Goal: Task Accomplishment & Management: Use online tool/utility

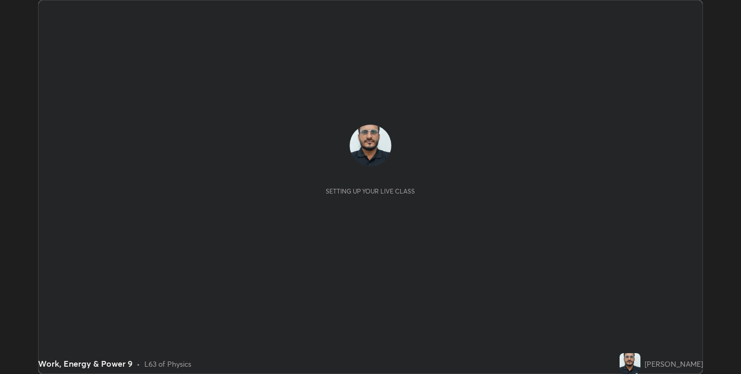
scroll to position [374, 741]
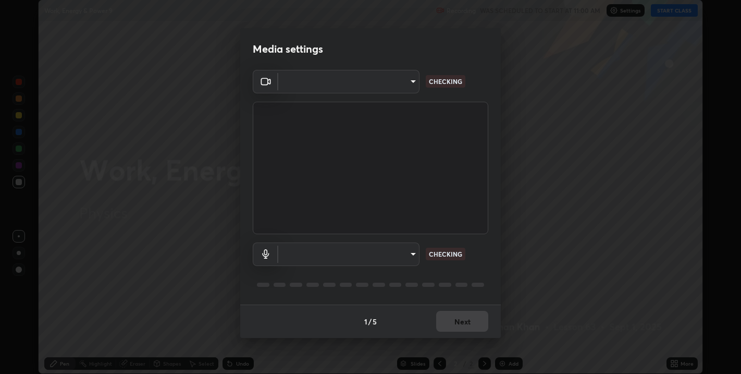
type input "67417adfccfa8b42c30ef4407fe4a6c493a28e79373338af571501226f50bce5"
type input "default"
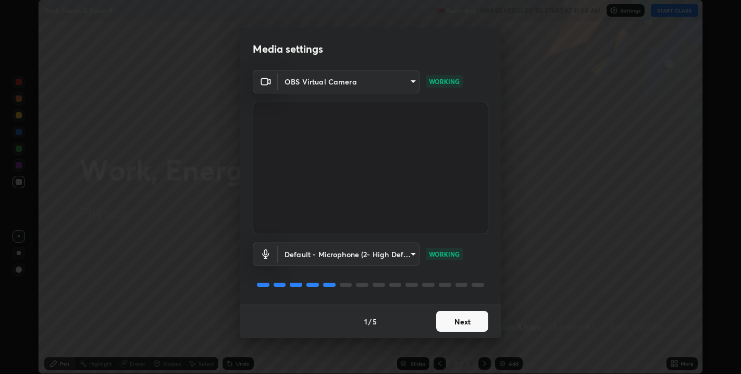
click at [459, 320] on button "Next" at bounding box center [462, 321] width 52 height 21
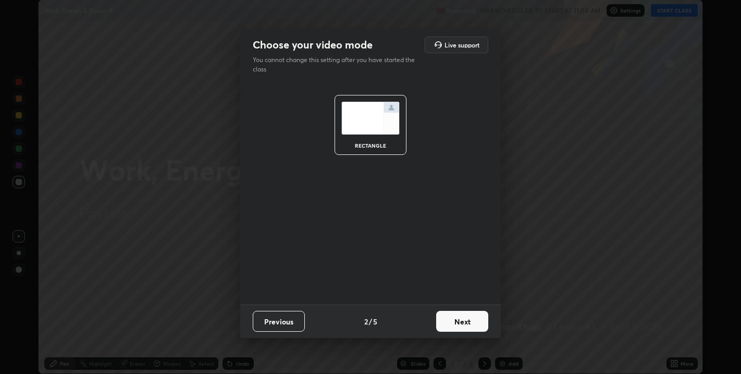
click at [461, 320] on button "Next" at bounding box center [462, 321] width 52 height 21
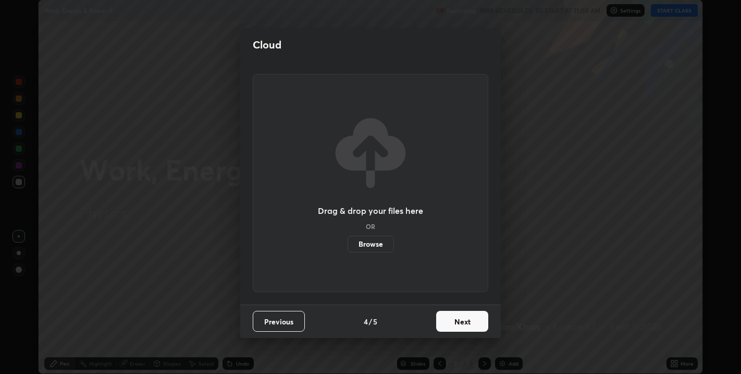
click at [458, 322] on button "Next" at bounding box center [462, 321] width 52 height 21
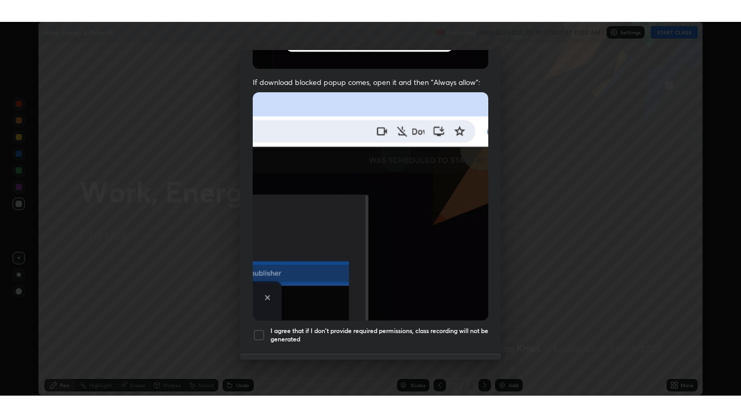
scroll to position [211, 0]
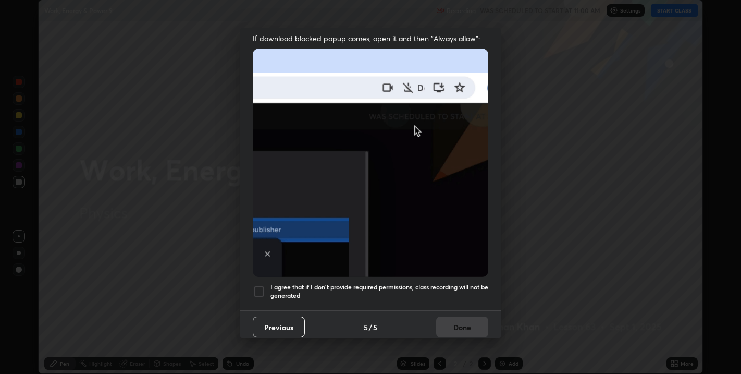
click at [260, 289] on div at bounding box center [259, 291] width 13 height 13
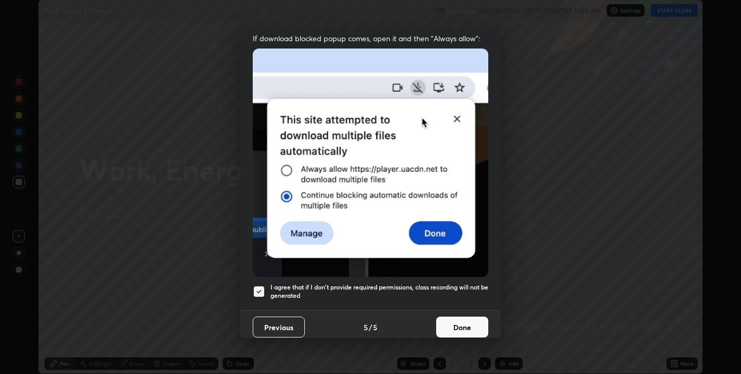
click at [448, 322] on button "Done" at bounding box center [462, 326] width 52 height 21
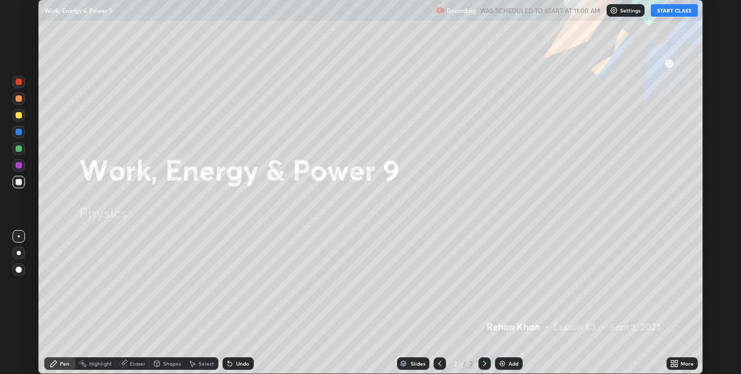
click at [668, 10] on button "START CLASS" at bounding box center [674, 10] width 47 height 13
click at [681, 364] on div "More" at bounding box center [687, 363] width 13 height 5
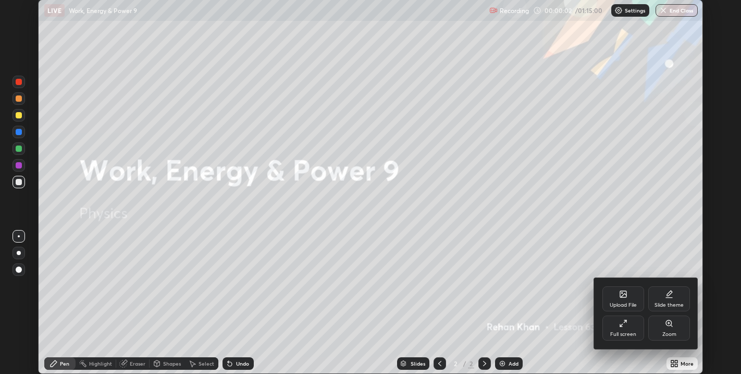
click at [630, 331] on div "Full screen" at bounding box center [624, 327] width 42 height 25
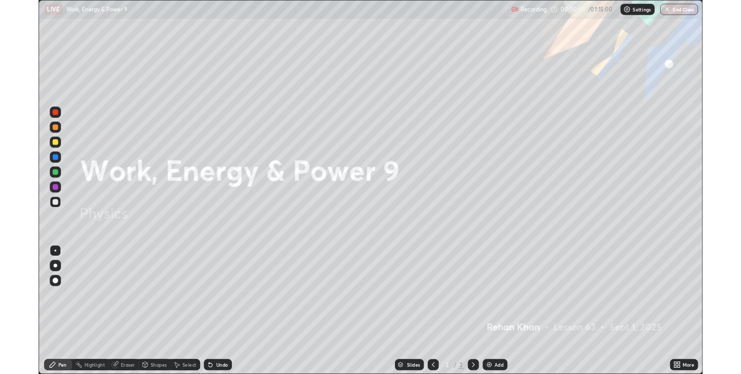
scroll to position [417, 741]
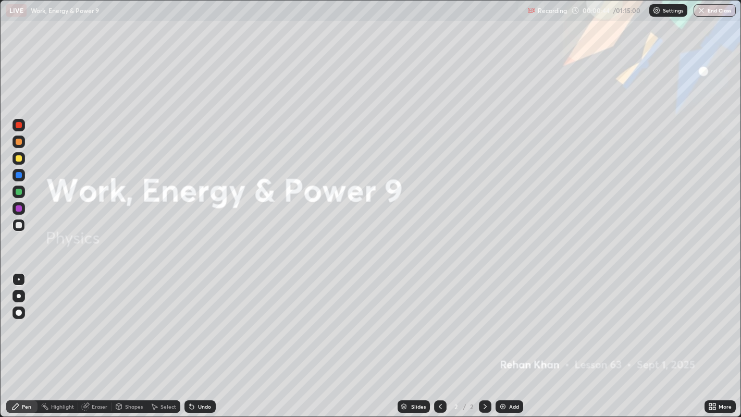
click at [507, 373] on div "Add" at bounding box center [510, 406] width 28 height 13
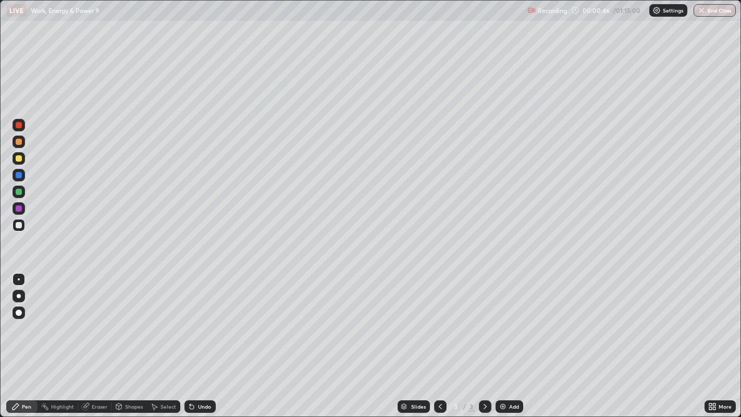
click at [18, 226] on div at bounding box center [19, 225] width 6 height 6
click at [20, 294] on div at bounding box center [19, 296] width 4 height 4
click at [21, 144] on div at bounding box center [19, 142] width 13 height 13
click at [18, 158] on div at bounding box center [19, 158] width 6 height 6
click at [131, 373] on div "Shapes" at bounding box center [134, 406] width 18 height 5
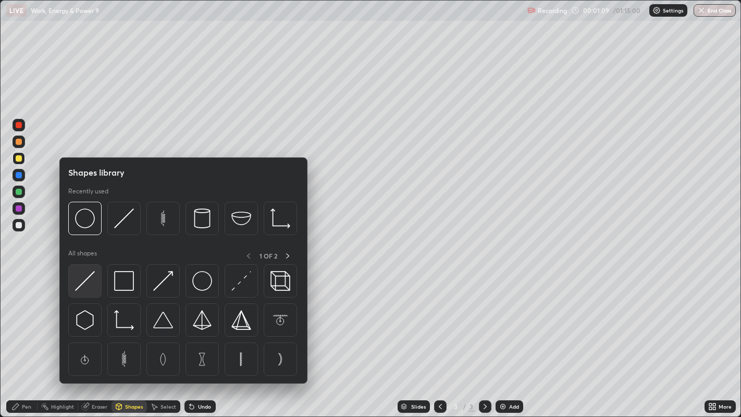
click at [94, 287] on img at bounding box center [85, 281] width 20 height 20
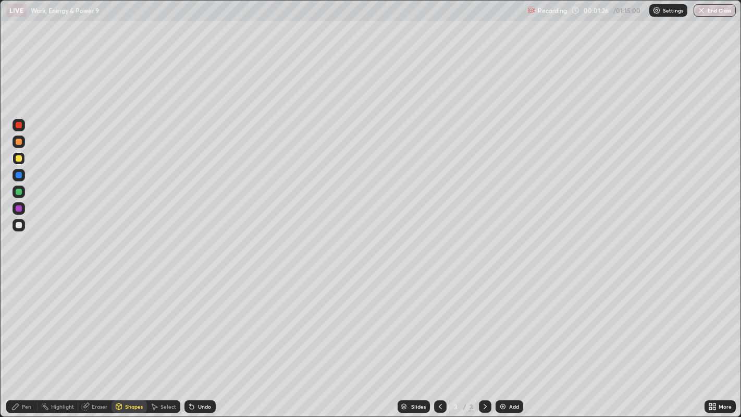
click at [17, 142] on div at bounding box center [19, 142] width 6 height 6
click at [19, 373] on div "Pen" at bounding box center [21, 406] width 31 height 13
click at [18, 225] on div at bounding box center [19, 225] width 6 height 6
click at [18, 175] on div at bounding box center [19, 175] width 6 height 6
click at [15, 126] on div at bounding box center [19, 125] width 13 height 13
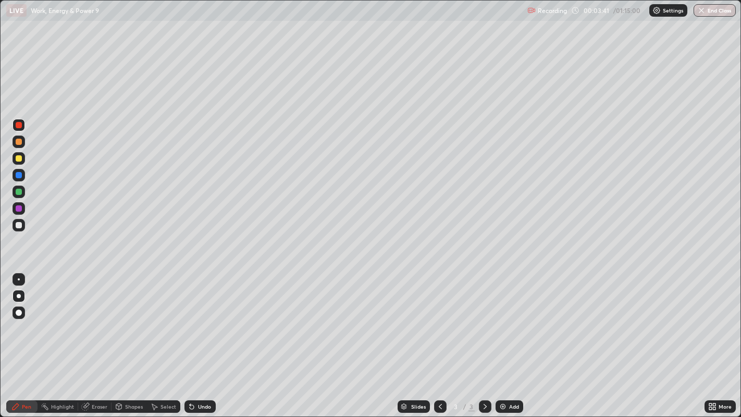
click at [18, 227] on div at bounding box center [19, 225] width 6 height 6
click at [92, 373] on div "Eraser" at bounding box center [100, 406] width 16 height 5
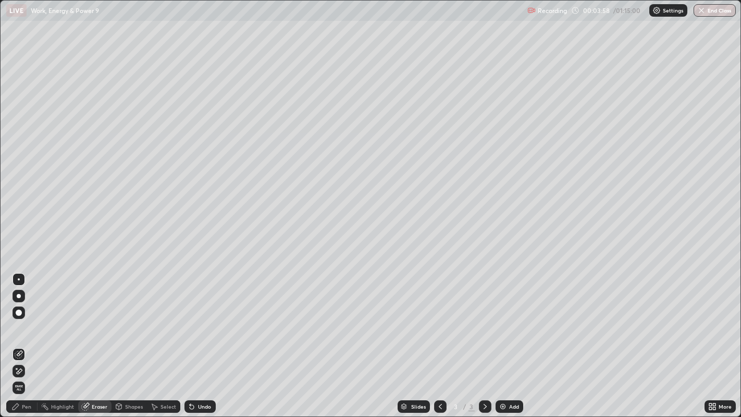
click at [18, 373] on div "Pen" at bounding box center [21, 406] width 31 height 13
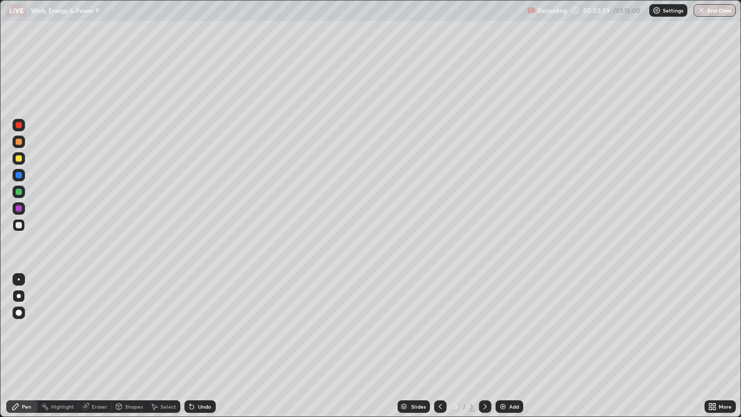
click at [19, 290] on div at bounding box center [19, 296] width 13 height 13
click at [19, 279] on div at bounding box center [19, 279] width 2 height 2
click at [26, 373] on div "Pen" at bounding box center [26, 406] width 9 height 5
click at [18, 296] on div at bounding box center [19, 296] width 4 height 4
click at [18, 226] on div at bounding box center [19, 225] width 6 height 6
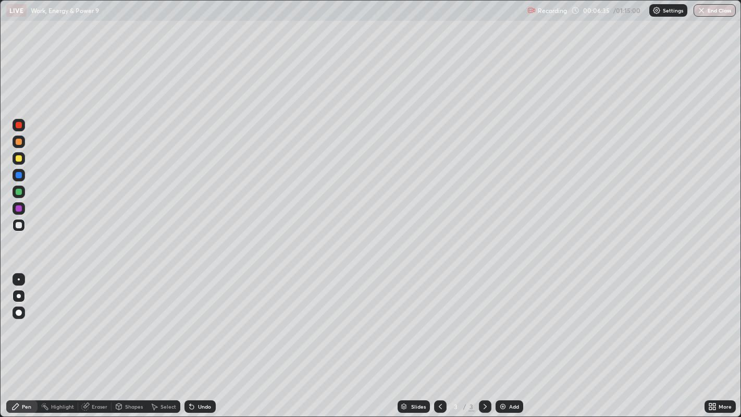
click at [16, 157] on div at bounding box center [19, 158] width 6 height 6
click at [19, 128] on div at bounding box center [19, 125] width 6 height 6
click at [18, 159] on div at bounding box center [19, 158] width 6 height 6
click at [19, 142] on div at bounding box center [19, 142] width 6 height 6
click at [199, 373] on div "Undo" at bounding box center [204, 406] width 13 height 5
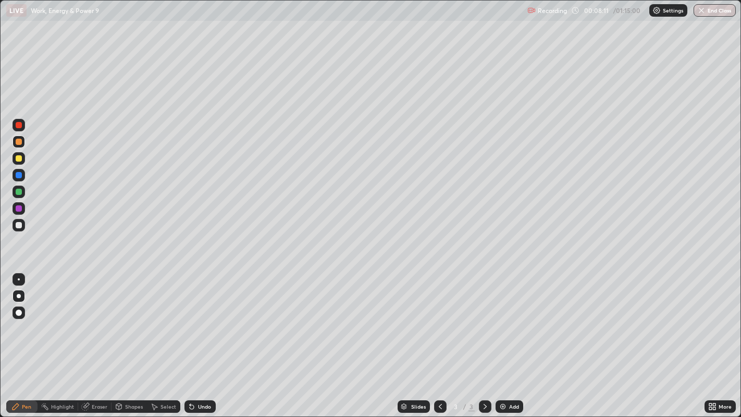
click at [200, 373] on div "Undo" at bounding box center [204, 406] width 13 height 5
click at [202, 373] on div "Undo" at bounding box center [204, 406] width 13 height 5
click at [19, 225] on div at bounding box center [19, 225] width 6 height 6
click at [95, 373] on div "Eraser" at bounding box center [100, 406] width 16 height 5
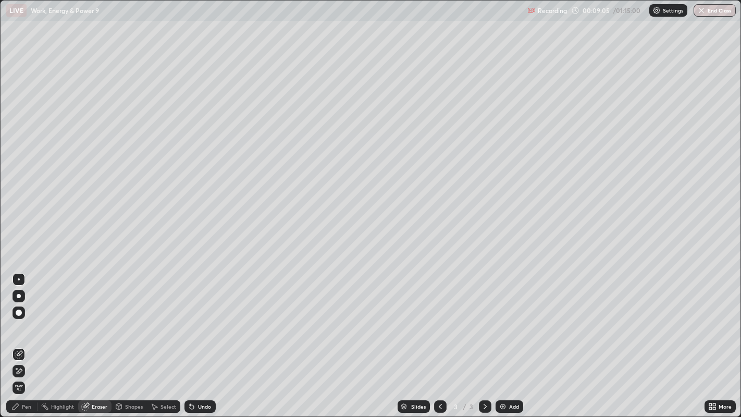
click at [27, 373] on div "Pen" at bounding box center [21, 406] width 31 height 13
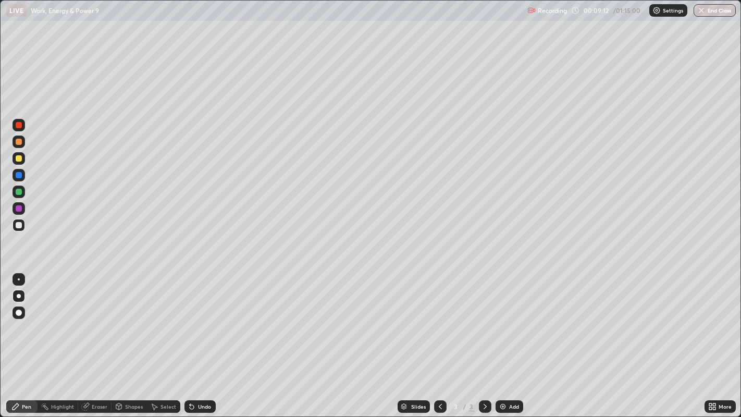
click at [101, 373] on div "Eraser" at bounding box center [100, 406] width 16 height 5
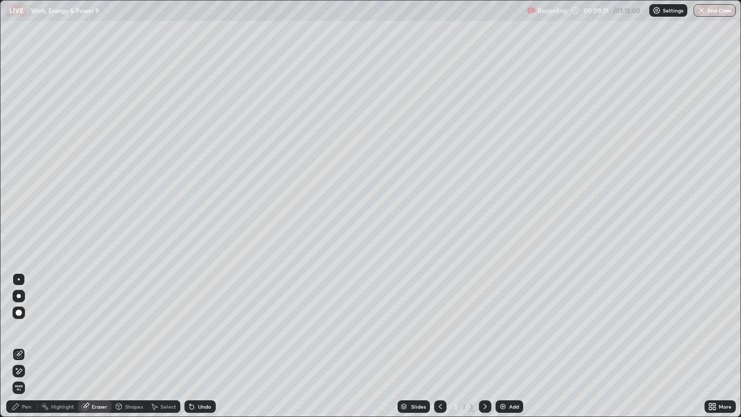
click at [26, 373] on div "Pen" at bounding box center [26, 406] width 9 height 5
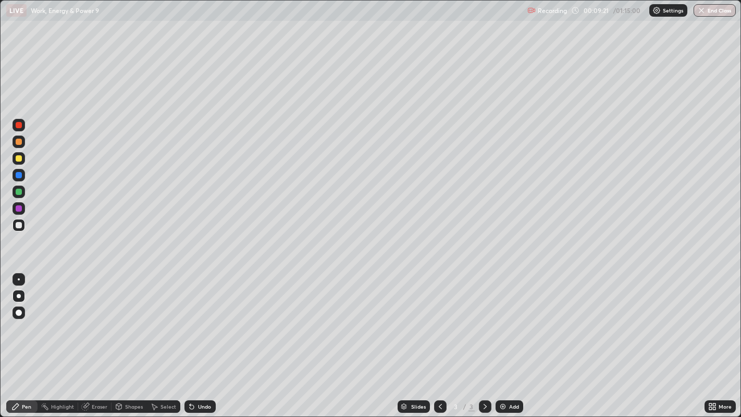
click at [18, 225] on div at bounding box center [19, 225] width 6 height 6
click at [131, 373] on div "Shapes" at bounding box center [134, 406] width 18 height 5
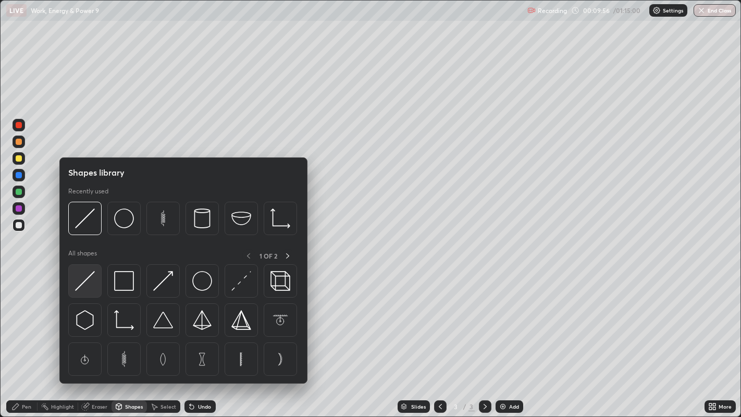
click at [87, 287] on img at bounding box center [85, 281] width 20 height 20
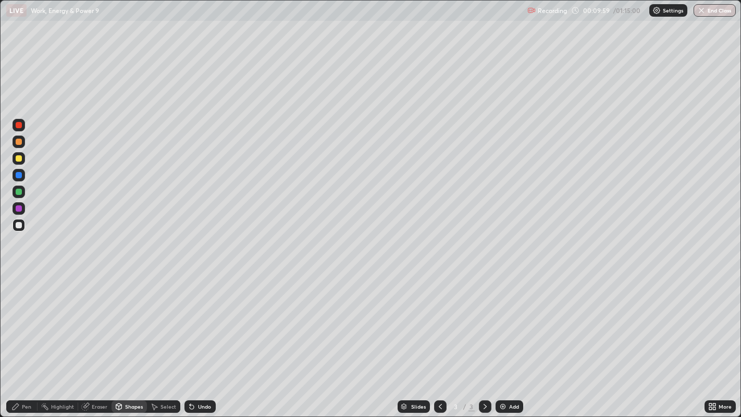
click at [18, 158] on div at bounding box center [19, 158] width 6 height 6
click at [21, 373] on div "Pen" at bounding box center [21, 406] width 31 height 13
click at [19, 143] on div at bounding box center [19, 142] width 6 height 6
click at [18, 228] on div at bounding box center [19, 225] width 13 height 13
click at [201, 373] on div "Undo" at bounding box center [200, 406] width 31 height 13
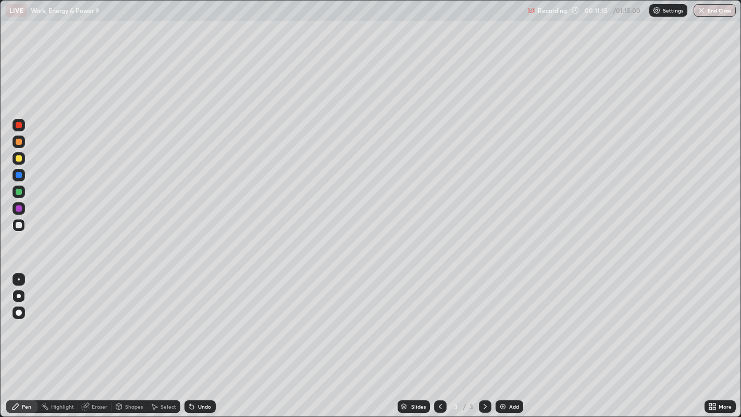
click at [193, 373] on div "Undo" at bounding box center [200, 406] width 31 height 13
click at [18, 159] on div at bounding box center [19, 158] width 6 height 6
click at [19, 127] on div at bounding box center [19, 125] width 6 height 6
click at [18, 143] on div at bounding box center [19, 142] width 6 height 6
click at [17, 180] on div at bounding box center [19, 175] width 13 height 13
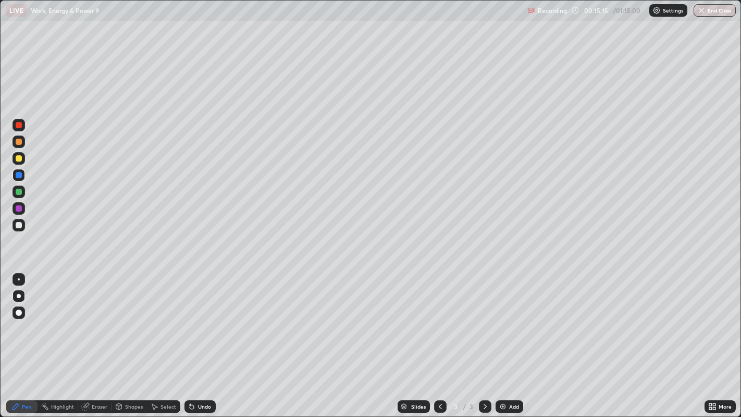
click at [19, 159] on div at bounding box center [19, 158] width 6 height 6
click at [18, 226] on div at bounding box center [19, 225] width 6 height 6
click at [18, 126] on div at bounding box center [19, 125] width 6 height 6
click at [18, 175] on div at bounding box center [19, 175] width 6 height 6
click at [18, 191] on div at bounding box center [19, 192] width 6 height 6
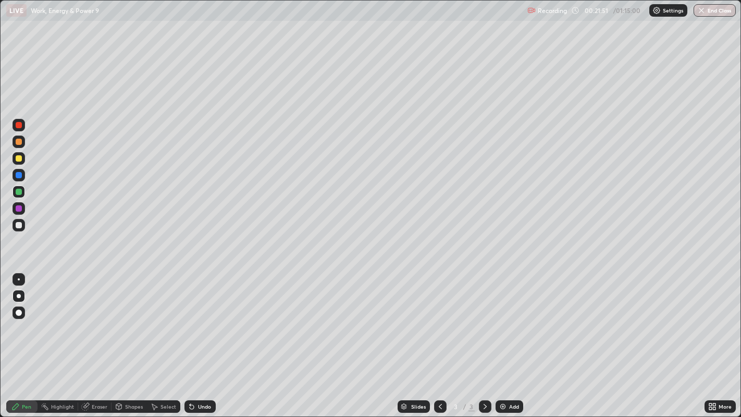
click at [19, 224] on div at bounding box center [19, 225] width 6 height 6
click at [19, 160] on div at bounding box center [19, 158] width 6 height 6
click at [201, 373] on div "Undo" at bounding box center [200, 406] width 31 height 13
click at [199, 373] on div "Undo" at bounding box center [200, 406] width 31 height 13
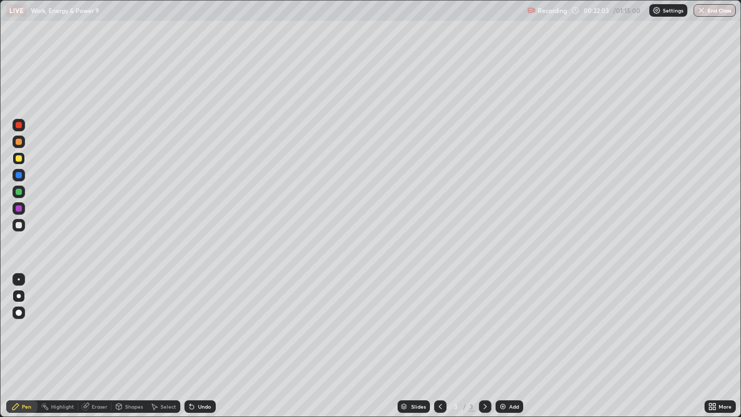
click at [199, 373] on div "Undo" at bounding box center [200, 406] width 31 height 13
click at [200, 373] on div "Undo" at bounding box center [200, 406] width 31 height 13
click at [201, 373] on div "Undo" at bounding box center [200, 406] width 31 height 13
click at [202, 373] on div "Undo" at bounding box center [200, 406] width 31 height 13
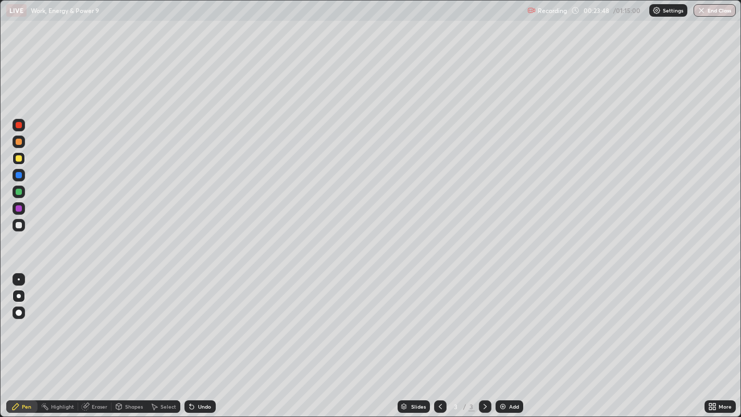
click at [509, 373] on div "Add" at bounding box center [514, 406] width 10 height 5
click at [16, 224] on div at bounding box center [19, 225] width 6 height 6
click at [17, 160] on div at bounding box center [19, 158] width 6 height 6
click at [19, 157] on div at bounding box center [19, 158] width 6 height 6
click at [17, 193] on div at bounding box center [19, 192] width 6 height 6
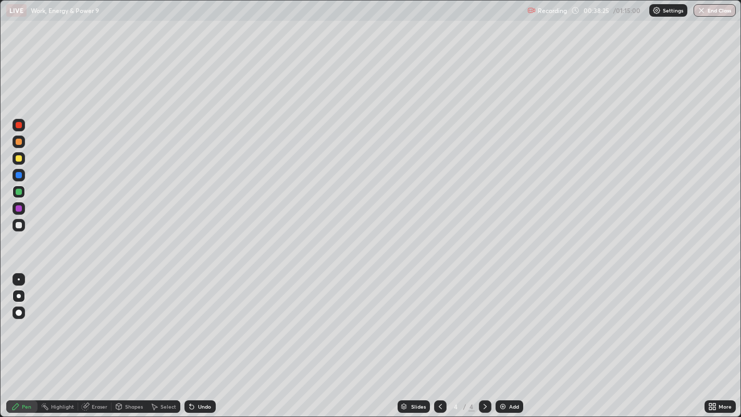
click at [18, 225] on div at bounding box center [19, 225] width 6 height 6
click at [20, 142] on div at bounding box center [19, 142] width 6 height 6
click at [92, 373] on div "Eraser" at bounding box center [100, 406] width 16 height 5
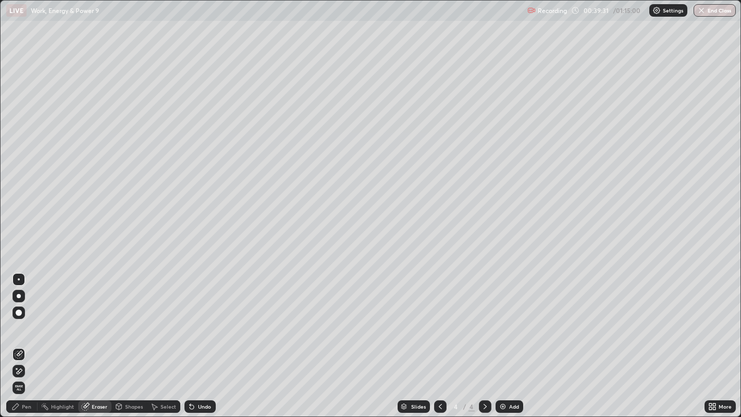
click at [23, 373] on div "Pen" at bounding box center [21, 406] width 31 height 13
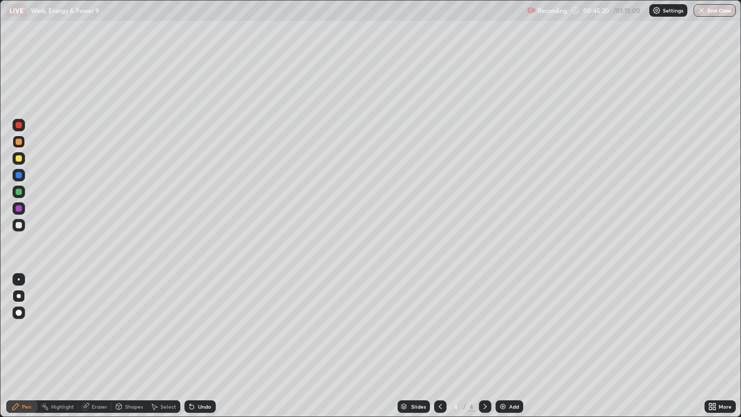
click at [510, 373] on div "Add" at bounding box center [514, 406] width 10 height 5
click at [18, 297] on div at bounding box center [19, 296] width 4 height 4
click at [17, 227] on div at bounding box center [19, 225] width 6 height 6
click at [18, 160] on div at bounding box center [19, 158] width 6 height 6
click at [16, 225] on div at bounding box center [19, 225] width 6 height 6
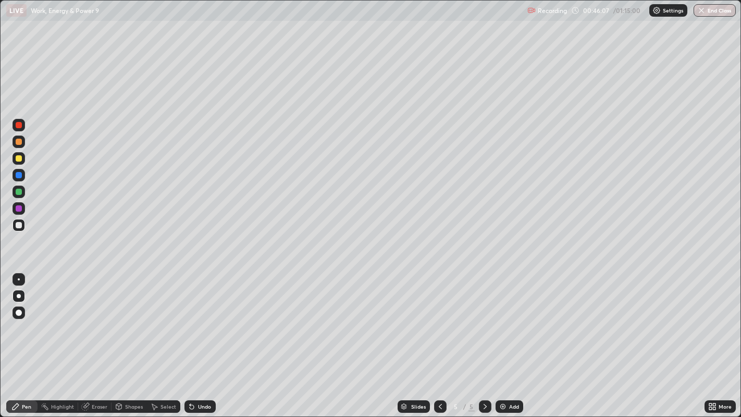
click at [18, 158] on div at bounding box center [19, 158] width 6 height 6
click at [14, 230] on div at bounding box center [19, 225] width 13 height 13
click at [18, 142] on div at bounding box center [19, 142] width 6 height 6
click at [18, 159] on div at bounding box center [19, 158] width 6 height 6
click at [20, 142] on div at bounding box center [19, 142] width 6 height 6
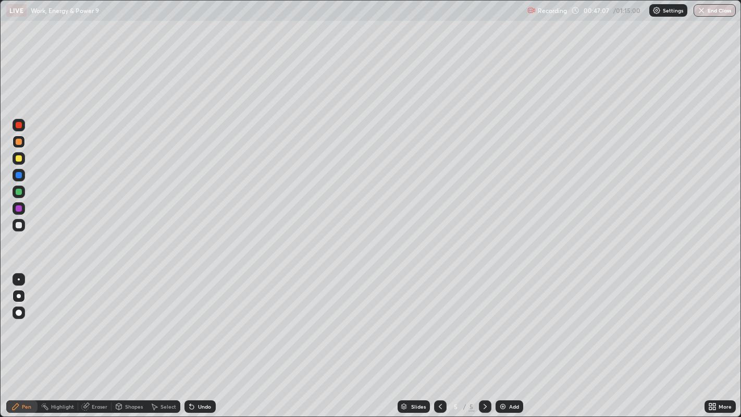
click at [16, 160] on div at bounding box center [19, 158] width 6 height 6
click at [17, 225] on div at bounding box center [19, 225] width 6 height 6
click at [18, 144] on div at bounding box center [19, 142] width 6 height 6
click at [18, 225] on div at bounding box center [19, 225] width 6 height 6
click at [18, 158] on div at bounding box center [19, 158] width 6 height 6
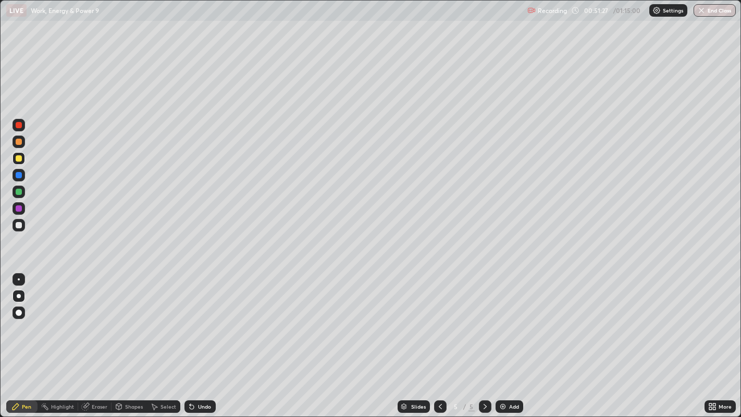
click at [195, 373] on div "Undo" at bounding box center [200, 406] width 31 height 13
click at [197, 373] on div "Undo" at bounding box center [200, 406] width 31 height 13
click at [196, 373] on div "Undo" at bounding box center [200, 406] width 31 height 13
click at [505, 373] on img at bounding box center [503, 406] width 8 height 8
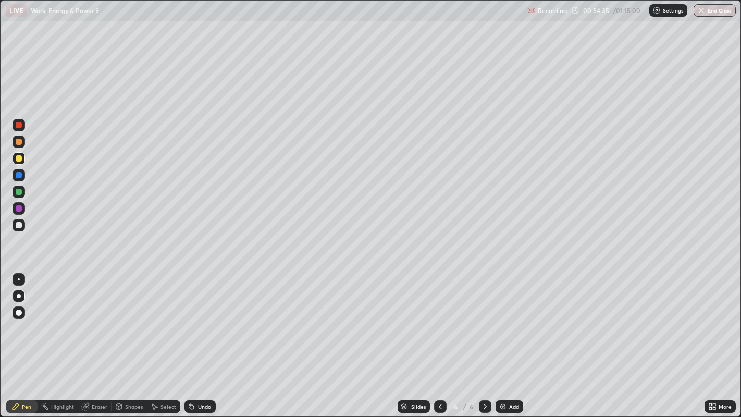
click at [19, 224] on div at bounding box center [19, 225] width 6 height 6
click at [18, 161] on div at bounding box center [19, 158] width 6 height 6
click at [19, 144] on div at bounding box center [19, 142] width 6 height 6
click at [17, 227] on div at bounding box center [19, 225] width 6 height 6
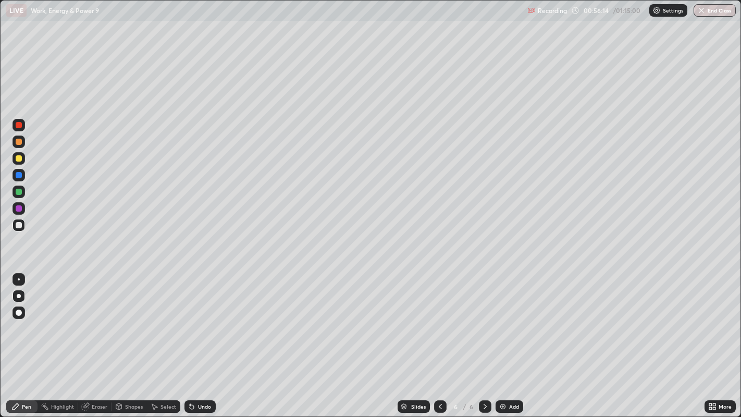
click at [198, 373] on div "Undo" at bounding box center [204, 406] width 13 height 5
click at [17, 157] on div at bounding box center [19, 158] width 6 height 6
click at [16, 143] on div at bounding box center [19, 142] width 13 height 13
click at [20, 227] on div at bounding box center [19, 225] width 6 height 6
click at [13, 177] on div at bounding box center [19, 175] width 13 height 13
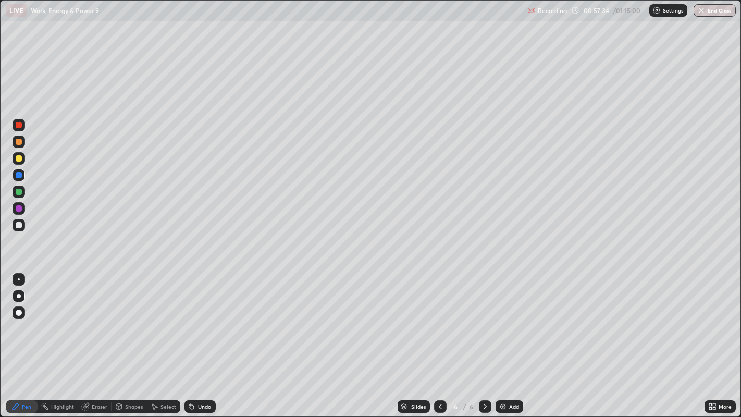
click at [17, 224] on div at bounding box center [19, 225] width 6 height 6
click at [19, 142] on div at bounding box center [19, 142] width 6 height 6
click at [21, 227] on div at bounding box center [19, 225] width 6 height 6
click at [513, 373] on div "Add" at bounding box center [514, 406] width 10 height 5
click at [18, 225] on div at bounding box center [19, 225] width 6 height 6
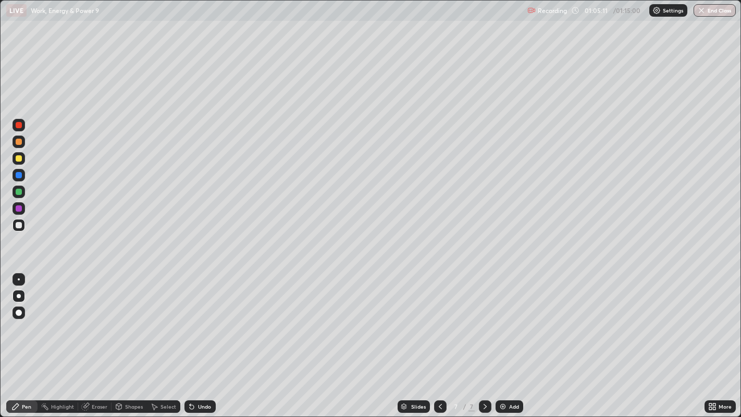
click at [130, 373] on div "Shapes" at bounding box center [134, 406] width 18 height 5
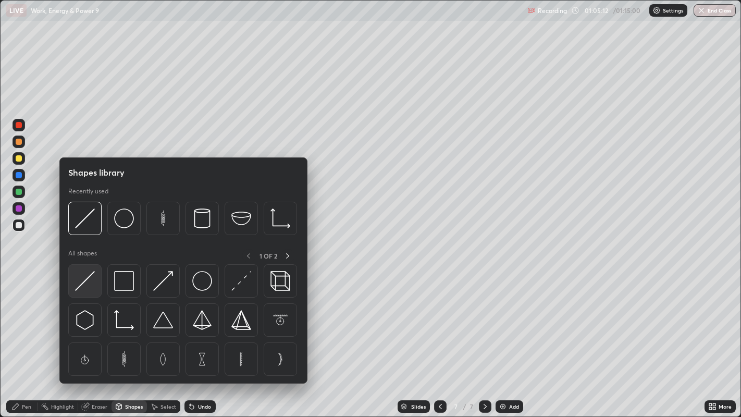
click at [84, 285] on img at bounding box center [85, 281] width 20 height 20
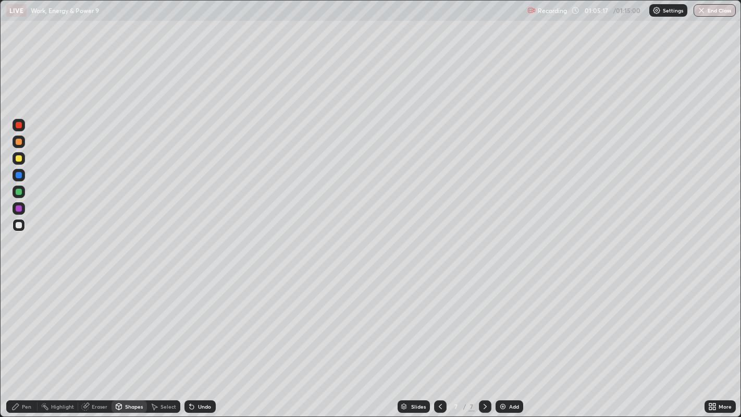
click at [19, 225] on div at bounding box center [19, 225] width 6 height 6
click at [23, 373] on div "Pen" at bounding box center [21, 406] width 31 height 13
click at [202, 373] on div "Undo" at bounding box center [204, 406] width 13 height 5
click at [18, 142] on div at bounding box center [19, 142] width 6 height 6
click at [207, 373] on div "Undo" at bounding box center [204, 406] width 13 height 5
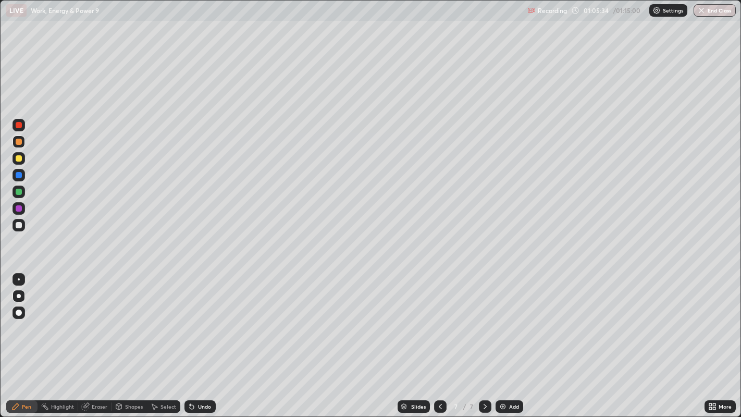
click at [209, 373] on div "Undo" at bounding box center [204, 406] width 13 height 5
click at [18, 161] on div at bounding box center [19, 158] width 6 height 6
click at [19, 126] on div at bounding box center [19, 125] width 6 height 6
click at [17, 158] on div at bounding box center [19, 158] width 6 height 6
click at [197, 373] on div "Undo" at bounding box center [200, 406] width 31 height 13
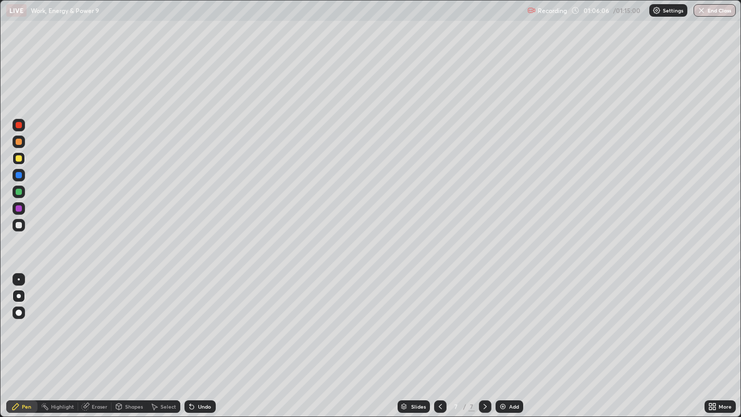
click at [194, 373] on icon at bounding box center [192, 406] width 8 height 8
click at [203, 373] on div "Undo" at bounding box center [204, 406] width 13 height 5
click at [19, 223] on div at bounding box center [19, 225] width 6 height 6
click at [17, 156] on div at bounding box center [19, 158] width 6 height 6
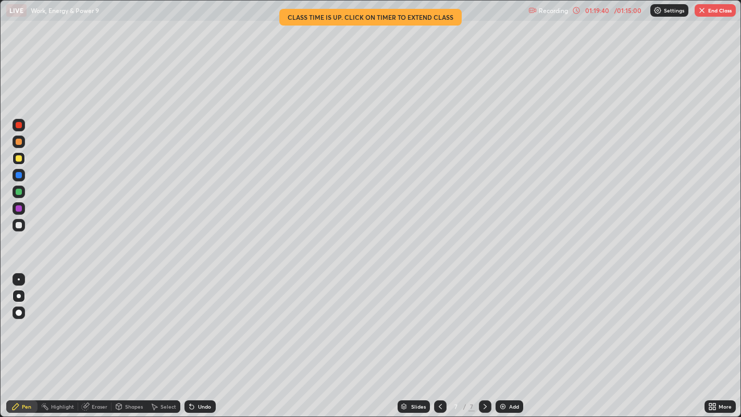
click at [718, 9] on button "End Class" at bounding box center [715, 10] width 41 height 13
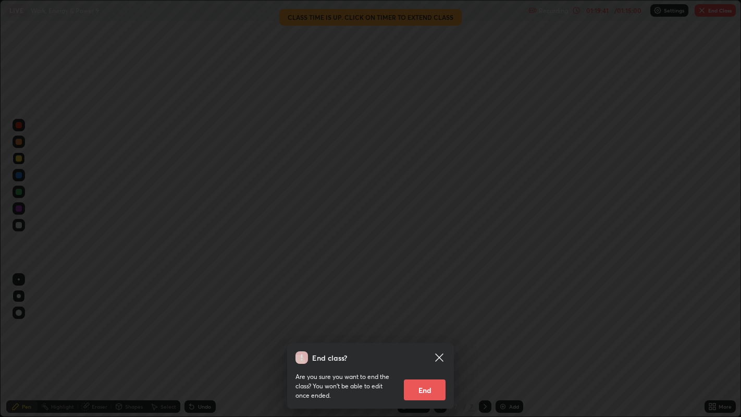
click at [433, 373] on button "End" at bounding box center [425, 389] width 42 height 21
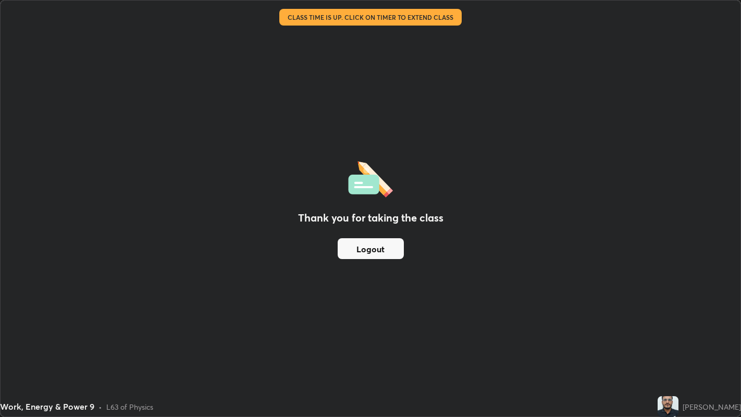
click at [411, 313] on div "Thank you for taking the class Logout" at bounding box center [371, 209] width 740 height 416
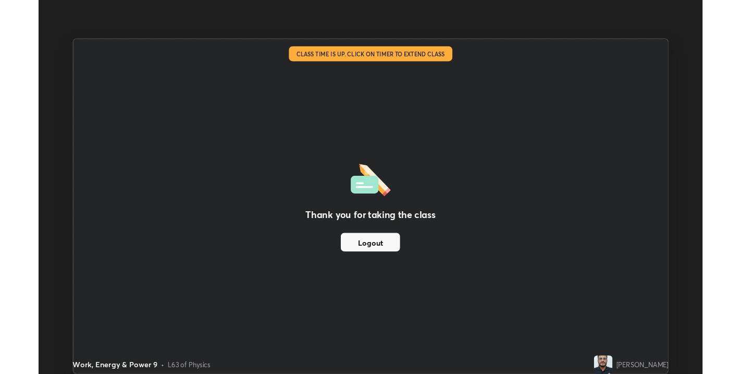
scroll to position [51755, 51387]
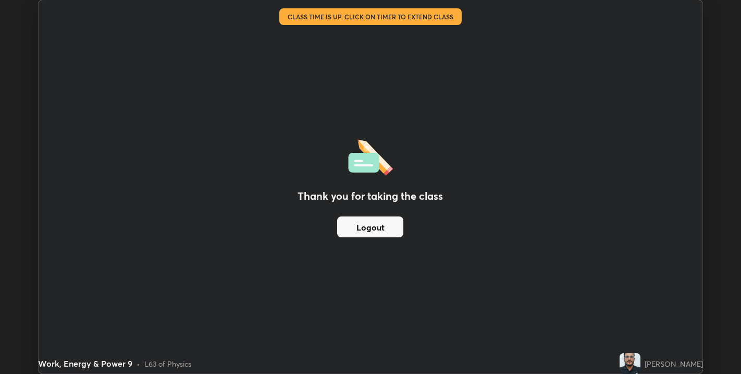
click at [374, 222] on button "Logout" at bounding box center [370, 226] width 66 height 21
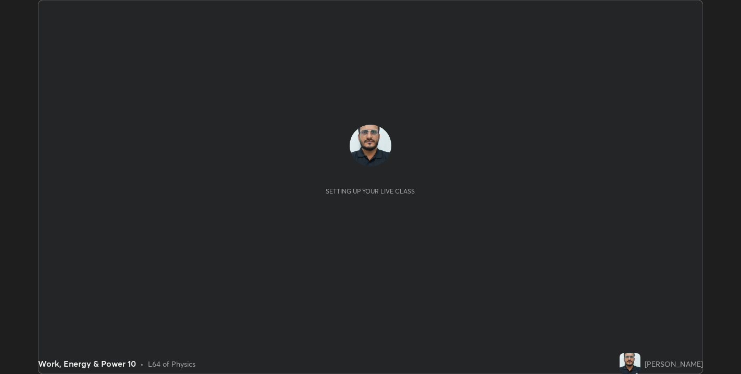
scroll to position [374, 741]
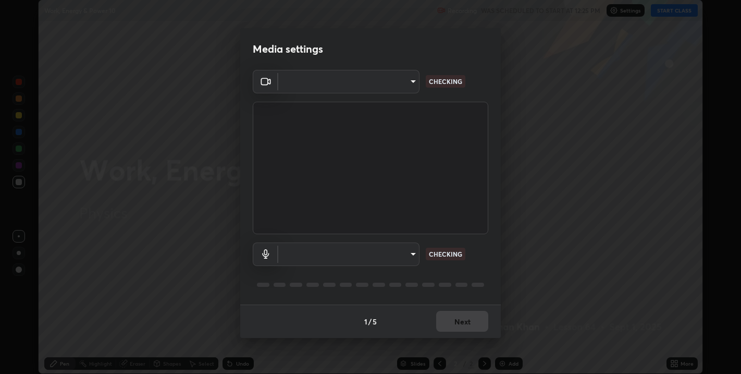
type input "67417adfccfa8b42c30ef4407fe4a6c493a28e79373338af571501226f50bce5"
type input "default"
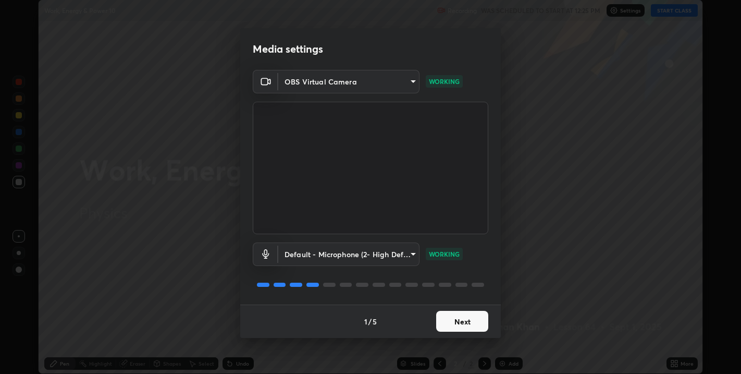
click at [448, 323] on button "Next" at bounding box center [462, 321] width 52 height 21
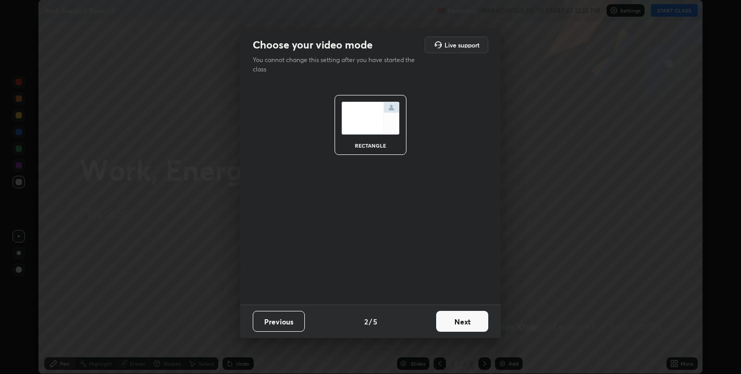
click at [447, 324] on button "Next" at bounding box center [462, 321] width 52 height 21
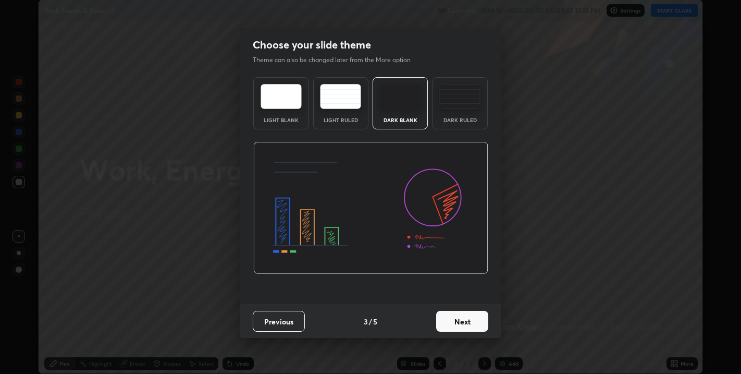
click at [447, 322] on button "Next" at bounding box center [462, 321] width 52 height 21
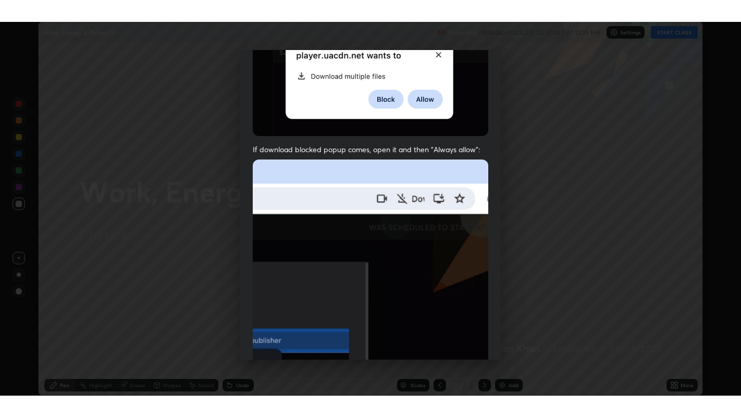
scroll to position [211, 0]
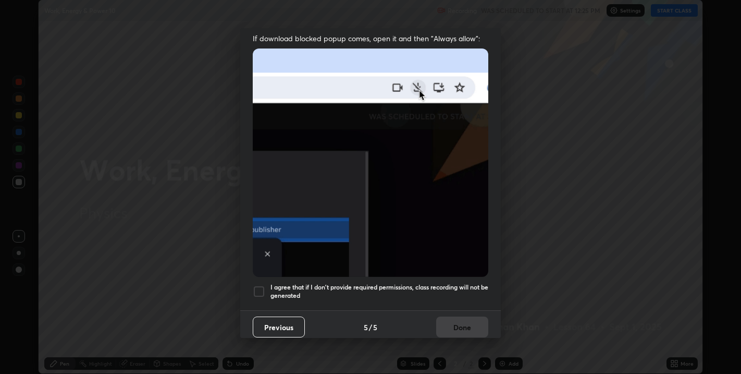
click at [259, 285] on div at bounding box center [259, 291] width 13 height 13
click at [458, 316] on button "Done" at bounding box center [462, 326] width 52 height 21
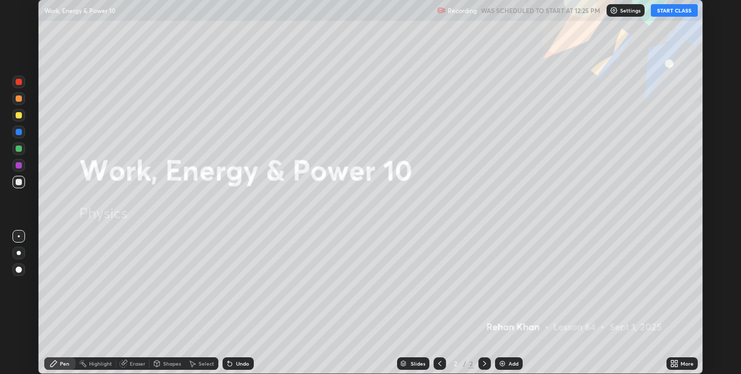
click at [667, 13] on button "START CLASS" at bounding box center [674, 10] width 47 height 13
click at [681, 366] on div "More" at bounding box center [687, 363] width 13 height 5
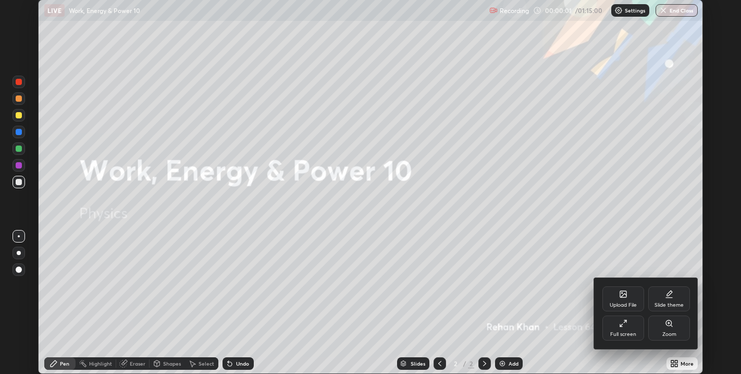
click at [621, 334] on div "Full screen" at bounding box center [623, 334] width 26 height 5
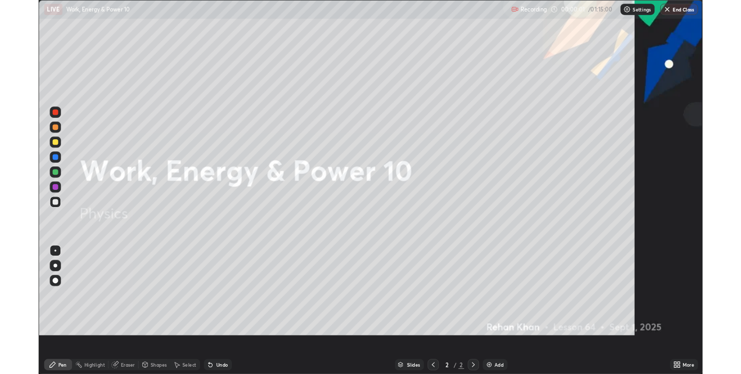
scroll to position [417, 741]
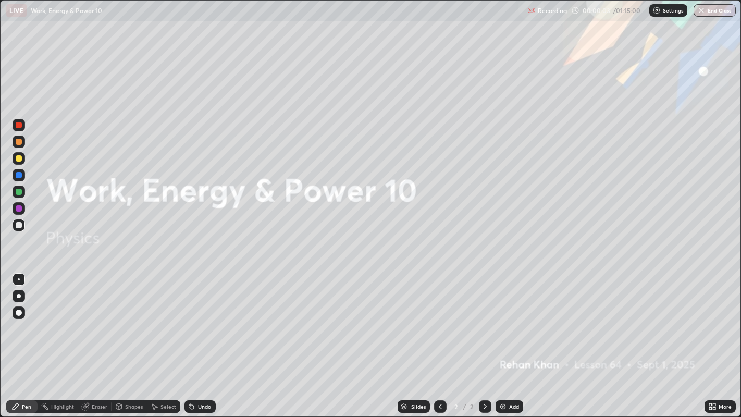
click at [720, 373] on div "More" at bounding box center [725, 406] width 13 height 5
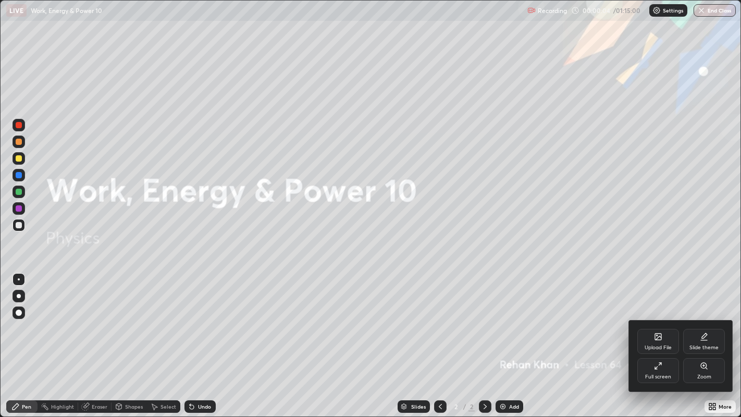
click at [662, 366] on icon at bounding box center [658, 366] width 8 height 8
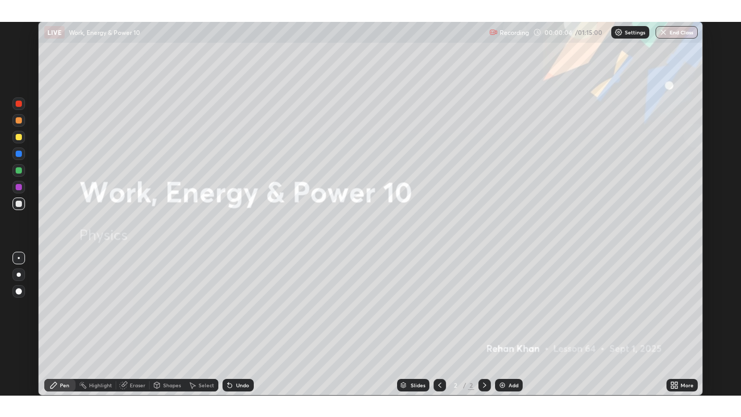
scroll to position [51755, 51387]
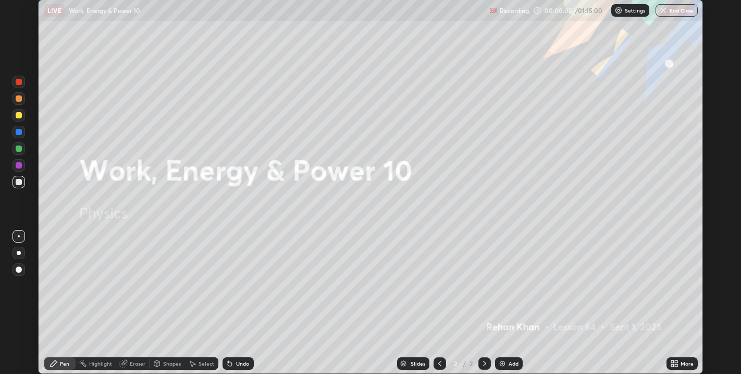
click at [682, 365] on div "More" at bounding box center [687, 363] width 13 height 5
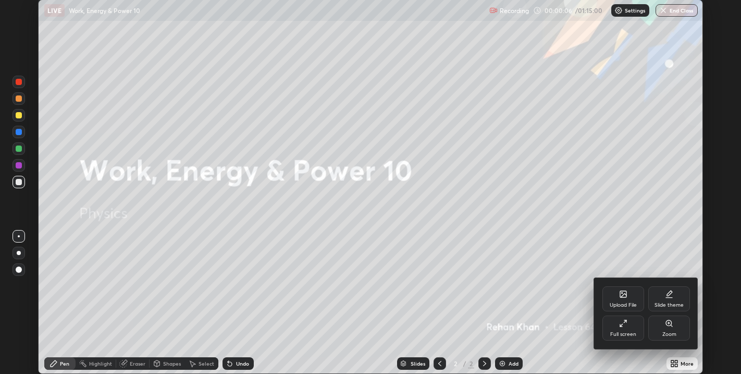
click at [627, 327] on icon at bounding box center [623, 323] width 8 height 8
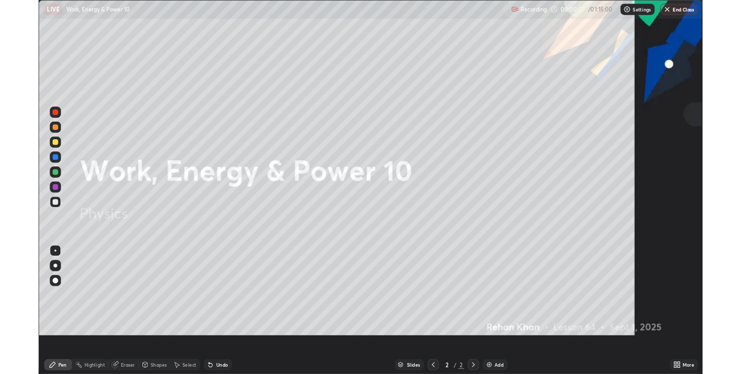
scroll to position [417, 741]
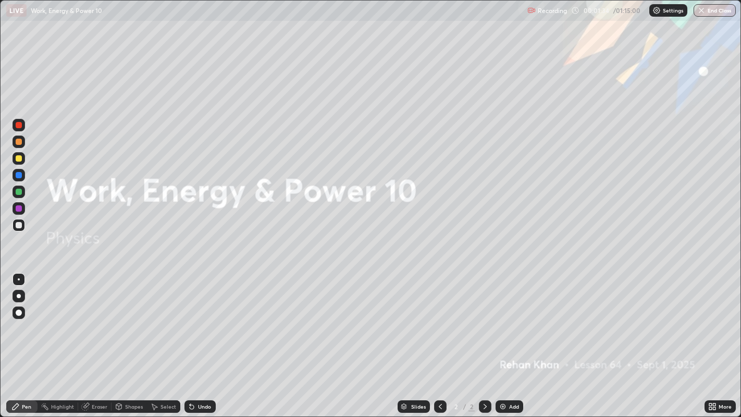
click at [508, 373] on div "Add" at bounding box center [510, 406] width 28 height 13
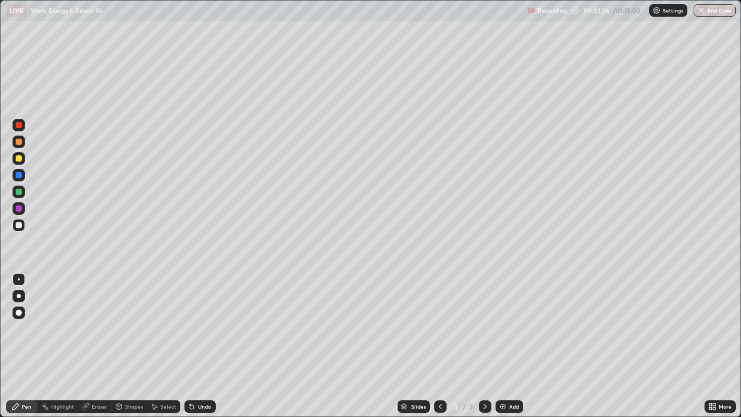
click at [21, 225] on div at bounding box center [19, 225] width 6 height 6
click at [18, 297] on div at bounding box center [19, 296] width 4 height 4
click at [132, 373] on div "Shapes" at bounding box center [129, 406] width 35 height 13
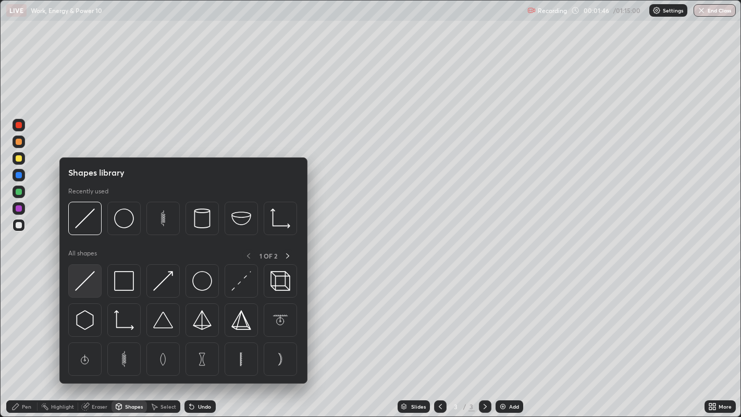
click at [86, 288] on img at bounding box center [85, 281] width 20 height 20
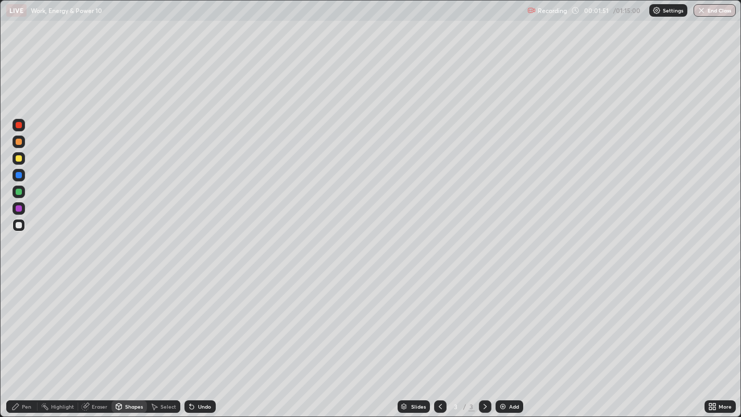
click at [23, 373] on div "Pen" at bounding box center [26, 406] width 9 height 5
click at [19, 160] on div at bounding box center [19, 158] width 6 height 6
click at [18, 142] on div at bounding box center [19, 142] width 6 height 6
click at [17, 226] on div at bounding box center [19, 225] width 6 height 6
click at [19, 227] on div at bounding box center [19, 225] width 6 height 6
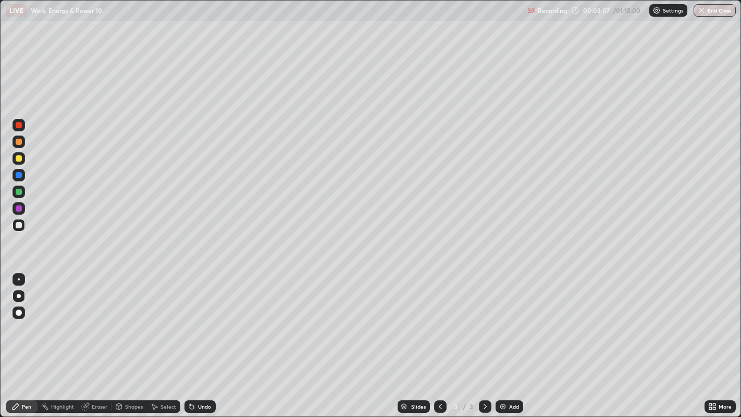
click at [18, 162] on div at bounding box center [19, 158] width 6 height 6
click at [18, 159] on div at bounding box center [19, 158] width 6 height 6
click at [18, 158] on div at bounding box center [19, 158] width 6 height 6
click at [18, 225] on div at bounding box center [19, 225] width 6 height 6
click at [17, 226] on div at bounding box center [19, 225] width 6 height 6
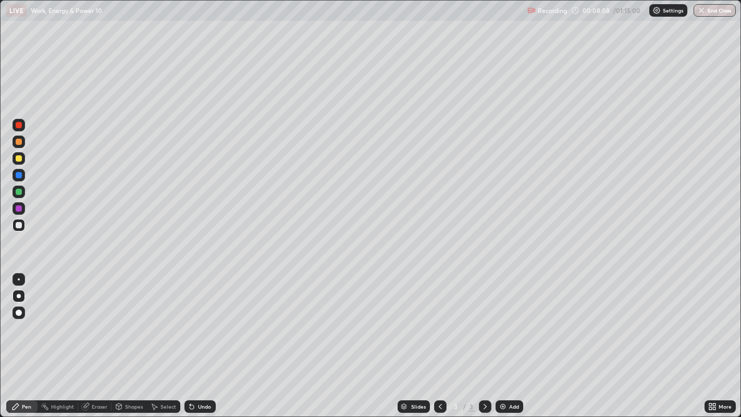
click at [17, 142] on div at bounding box center [19, 142] width 6 height 6
click at [199, 373] on div "Undo" at bounding box center [204, 406] width 13 height 5
click at [198, 373] on div "Undo" at bounding box center [204, 406] width 13 height 5
click at [17, 225] on div at bounding box center [19, 225] width 6 height 6
click at [18, 176] on div at bounding box center [19, 175] width 6 height 6
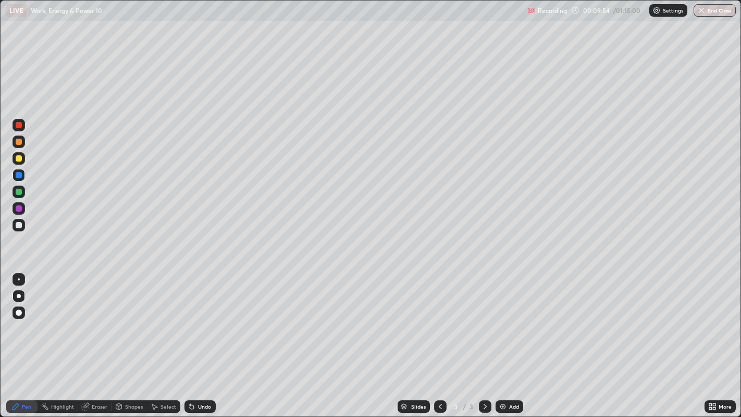
click at [21, 225] on div at bounding box center [19, 225] width 6 height 6
click at [18, 126] on div at bounding box center [19, 125] width 6 height 6
click at [198, 373] on div "Undo" at bounding box center [204, 406] width 13 height 5
click at [200, 373] on div "Undo" at bounding box center [204, 406] width 13 height 5
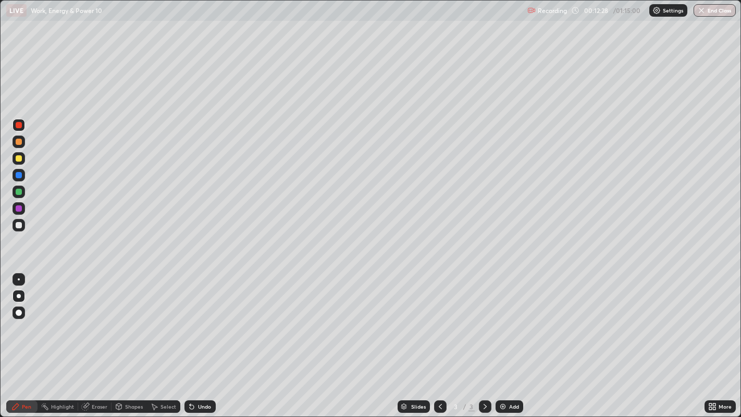
click at [201, 373] on div "Undo" at bounding box center [204, 406] width 13 height 5
click at [506, 373] on div "Add" at bounding box center [510, 406] width 28 height 13
click at [18, 225] on div at bounding box center [19, 225] width 6 height 6
click at [20, 159] on div at bounding box center [19, 158] width 6 height 6
click at [18, 226] on div at bounding box center [19, 225] width 6 height 6
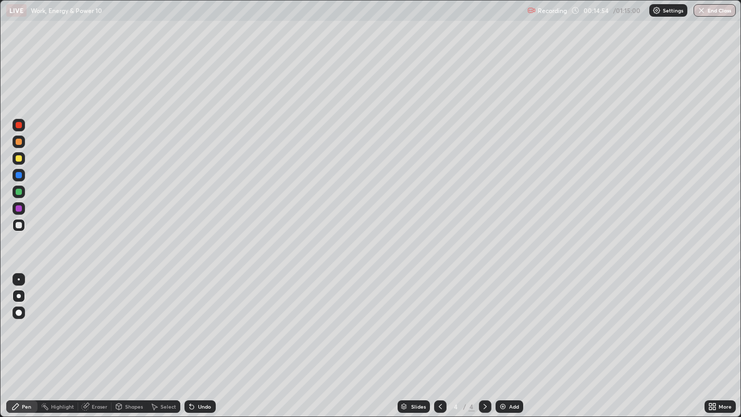
click at [200, 373] on div "Undo" at bounding box center [204, 406] width 13 height 5
click at [205, 373] on div "Undo" at bounding box center [204, 406] width 13 height 5
click at [19, 158] on div at bounding box center [19, 158] width 6 height 6
click at [18, 175] on div at bounding box center [19, 175] width 6 height 6
click at [17, 161] on div at bounding box center [19, 158] width 6 height 6
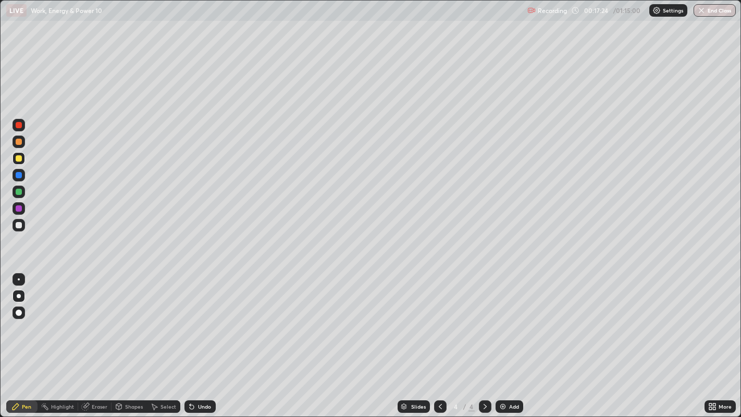
click at [19, 142] on div at bounding box center [19, 142] width 6 height 6
click at [21, 174] on div at bounding box center [19, 175] width 6 height 6
click at [21, 227] on div at bounding box center [19, 225] width 6 height 6
click at [512, 373] on div "Add" at bounding box center [514, 406] width 10 height 5
click at [19, 225] on div at bounding box center [19, 225] width 6 height 6
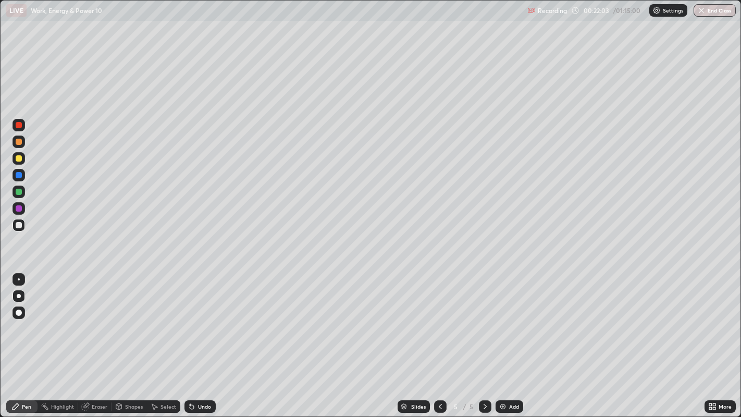
click at [18, 225] on div at bounding box center [19, 225] width 6 height 6
click at [20, 158] on div at bounding box center [19, 158] width 6 height 6
click at [132, 373] on div "Shapes" at bounding box center [129, 406] width 35 height 13
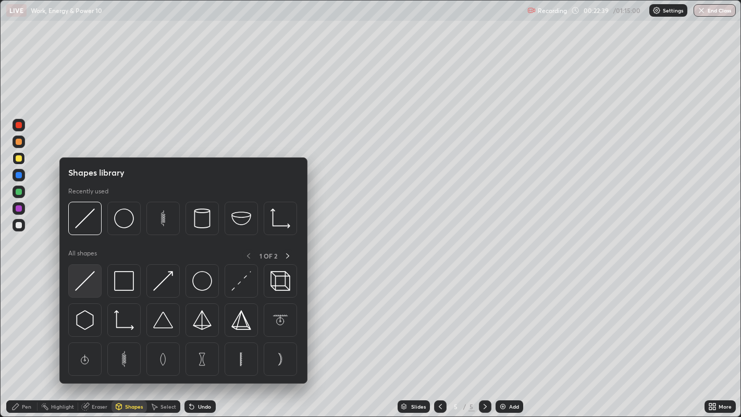
click at [86, 286] on img at bounding box center [85, 281] width 20 height 20
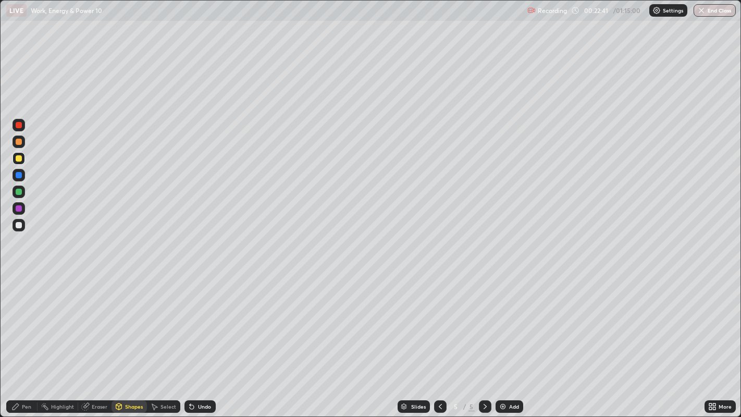
click at [199, 373] on div "Undo" at bounding box center [200, 406] width 31 height 13
click at [19, 222] on div at bounding box center [19, 225] width 6 height 6
click at [23, 373] on div "Pen" at bounding box center [26, 406] width 9 height 5
click at [18, 226] on div at bounding box center [19, 225] width 6 height 6
click at [18, 224] on div at bounding box center [19, 225] width 6 height 6
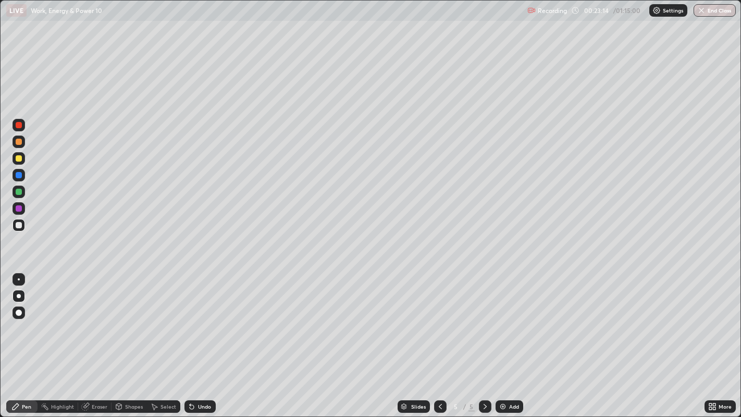
click at [18, 141] on div at bounding box center [19, 142] width 6 height 6
click at [17, 193] on div at bounding box center [19, 192] width 6 height 6
click at [203, 373] on div "Undo" at bounding box center [204, 406] width 13 height 5
click at [23, 229] on div at bounding box center [19, 225] width 13 height 13
click at [92, 373] on div "Eraser" at bounding box center [100, 406] width 16 height 5
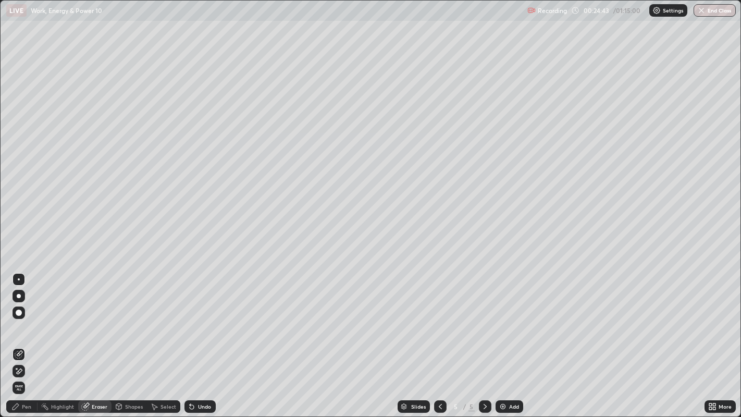
click at [31, 373] on div "Pen" at bounding box center [21, 406] width 31 height 13
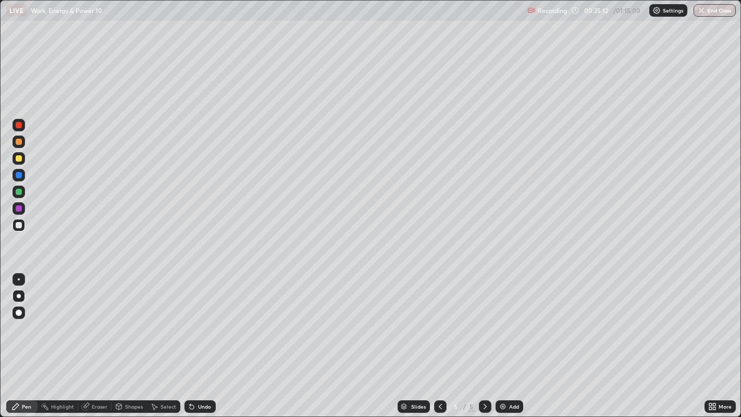
click at [17, 160] on div at bounding box center [19, 158] width 6 height 6
click at [20, 143] on div at bounding box center [19, 142] width 6 height 6
click at [19, 226] on div at bounding box center [19, 225] width 6 height 6
click at [13, 141] on div at bounding box center [19, 142] width 13 height 13
click at [16, 194] on div at bounding box center [19, 192] width 6 height 6
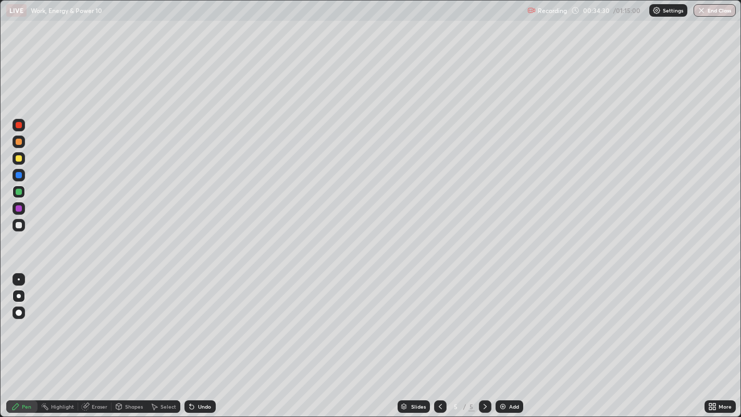
click at [507, 373] on div "Add" at bounding box center [510, 406] width 28 height 13
click at [17, 225] on div at bounding box center [19, 225] width 6 height 6
click at [19, 160] on div at bounding box center [19, 158] width 6 height 6
click at [17, 225] on div at bounding box center [19, 225] width 6 height 6
click at [19, 226] on div at bounding box center [19, 225] width 6 height 6
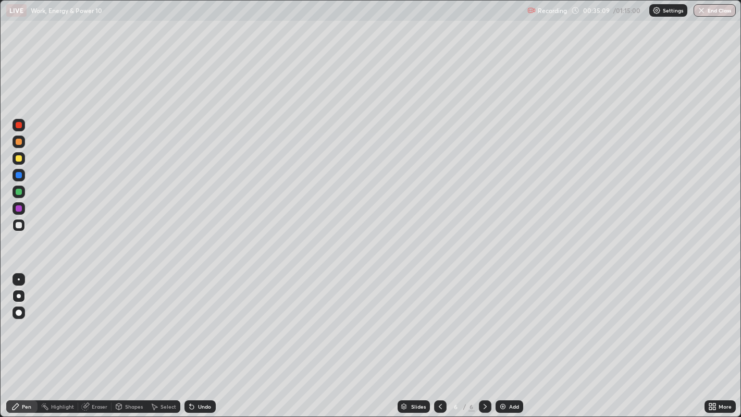
click at [17, 189] on div at bounding box center [19, 192] width 6 height 6
click at [18, 159] on div at bounding box center [19, 158] width 6 height 6
click at [18, 145] on div at bounding box center [19, 142] width 13 height 13
click at [18, 225] on div at bounding box center [19, 225] width 6 height 6
click at [197, 373] on div "Undo" at bounding box center [200, 406] width 31 height 13
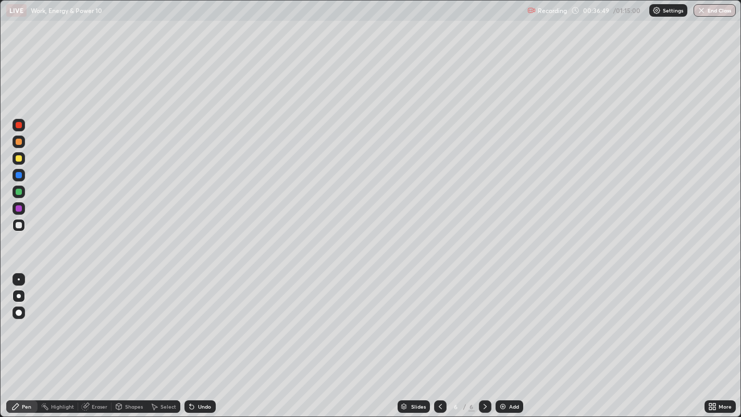
click at [199, 373] on div "Undo" at bounding box center [200, 406] width 31 height 13
click at [19, 158] on div at bounding box center [19, 158] width 6 height 6
click at [18, 176] on div at bounding box center [19, 175] width 6 height 6
click at [16, 124] on div at bounding box center [19, 125] width 6 height 6
click at [21, 127] on div at bounding box center [19, 125] width 6 height 6
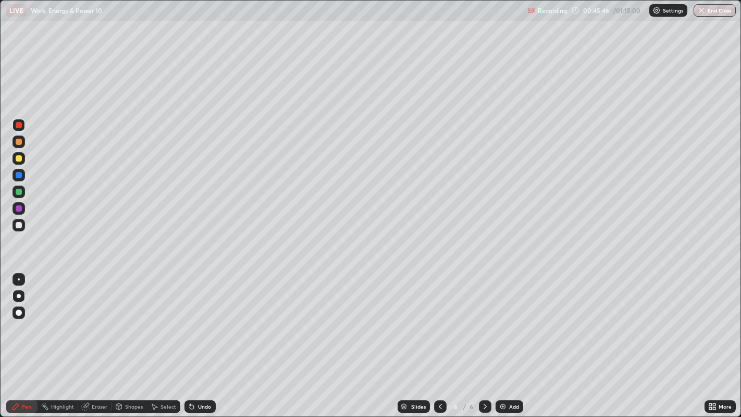
click at [19, 143] on div at bounding box center [19, 142] width 6 height 6
click at [18, 144] on div at bounding box center [19, 142] width 6 height 6
click at [19, 142] on div at bounding box center [19, 142] width 6 height 6
click at [19, 125] on div at bounding box center [19, 125] width 6 height 6
click at [509, 373] on div "Add" at bounding box center [514, 406] width 10 height 5
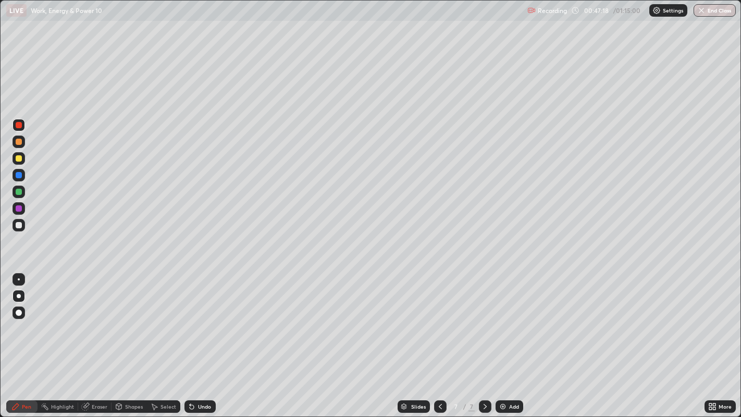
click at [19, 225] on div at bounding box center [19, 225] width 6 height 6
click at [20, 160] on div at bounding box center [19, 158] width 6 height 6
click at [18, 224] on div at bounding box center [19, 225] width 6 height 6
click at [18, 175] on div at bounding box center [19, 175] width 6 height 6
click at [18, 225] on div at bounding box center [19, 225] width 6 height 6
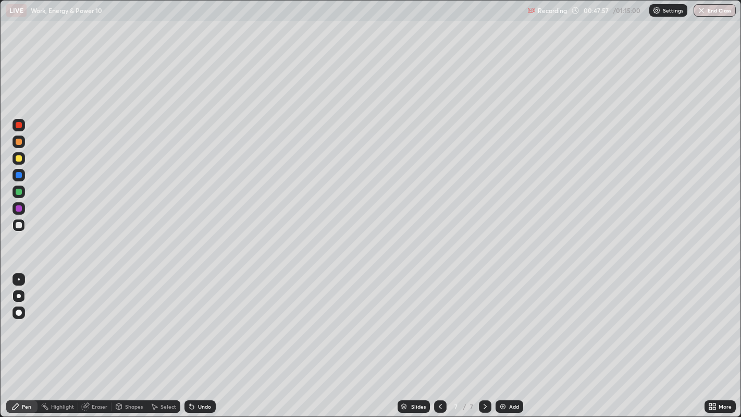
click at [0, 251] on div "Setting up your live class" at bounding box center [370, 208] width 741 height 417
click at [17, 161] on div at bounding box center [19, 158] width 6 height 6
click at [18, 224] on div at bounding box center [19, 225] width 6 height 6
click at [18, 176] on div at bounding box center [19, 175] width 6 height 6
click at [16, 226] on div at bounding box center [19, 225] width 6 height 6
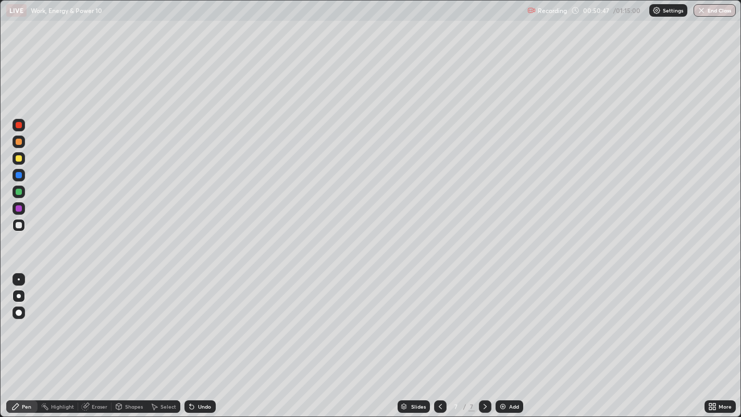
click at [84, 373] on icon at bounding box center [85, 406] width 7 height 7
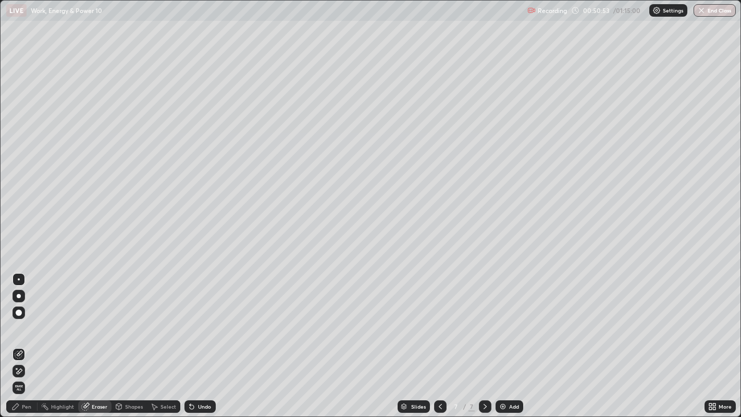
click at [22, 373] on div "Pen" at bounding box center [26, 406] width 9 height 5
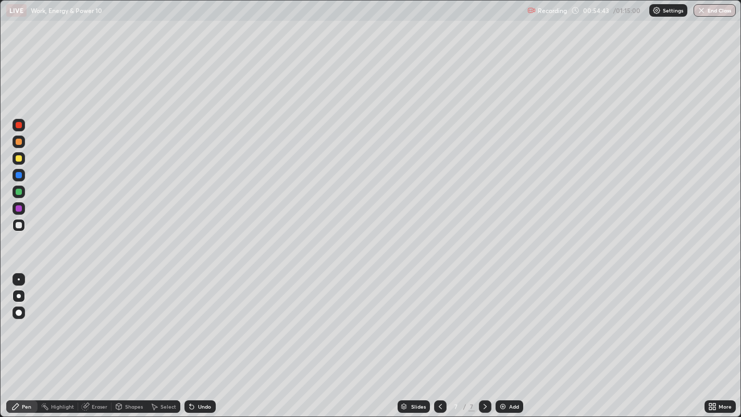
click at [18, 159] on div at bounding box center [19, 158] width 6 height 6
click at [605, 373] on div "Slides 7 / 7 Add" at bounding box center [460, 406] width 489 height 21
click at [509, 373] on div "Add" at bounding box center [514, 406] width 10 height 5
click at [16, 227] on div at bounding box center [19, 225] width 6 height 6
click at [194, 373] on icon at bounding box center [192, 406] width 8 height 8
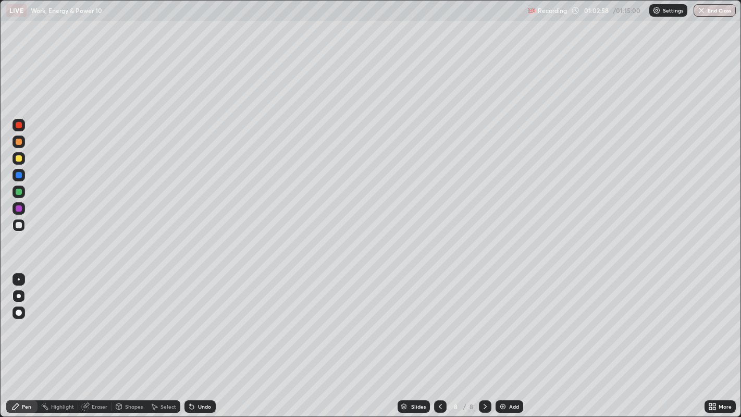
click at [510, 373] on div "Add" at bounding box center [514, 406] width 10 height 5
click at [16, 223] on div at bounding box center [19, 225] width 6 height 6
click at [130, 373] on div "Shapes" at bounding box center [134, 406] width 18 height 5
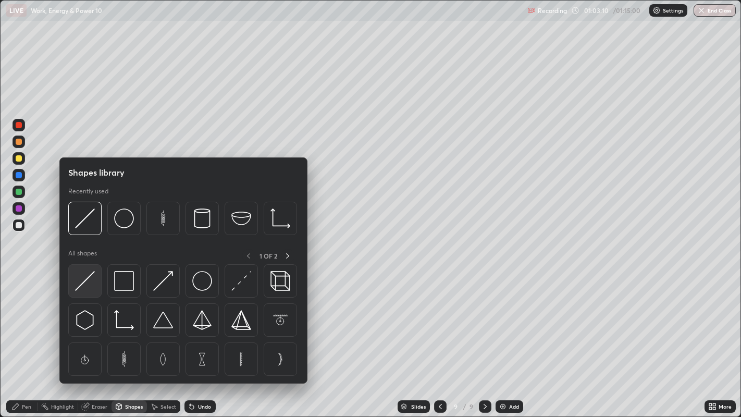
click at [83, 284] on img at bounding box center [85, 281] width 20 height 20
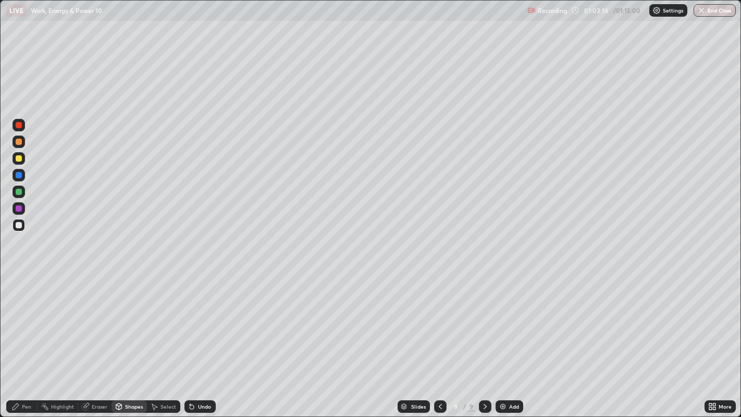
click at [23, 373] on div "Pen" at bounding box center [26, 406] width 9 height 5
click at [18, 157] on div at bounding box center [19, 158] width 6 height 6
click at [16, 141] on div at bounding box center [19, 142] width 6 height 6
click at [19, 141] on div at bounding box center [19, 142] width 6 height 6
click at [16, 228] on div at bounding box center [19, 225] width 13 height 13
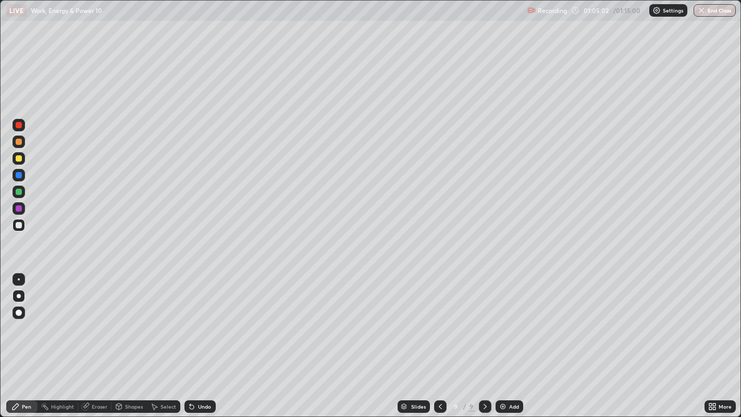
click at [18, 161] on div at bounding box center [19, 158] width 6 height 6
click at [18, 178] on div at bounding box center [19, 175] width 6 height 6
click at [18, 160] on div at bounding box center [19, 158] width 6 height 6
click at [19, 143] on div at bounding box center [19, 142] width 6 height 6
click at [18, 224] on div at bounding box center [19, 225] width 6 height 6
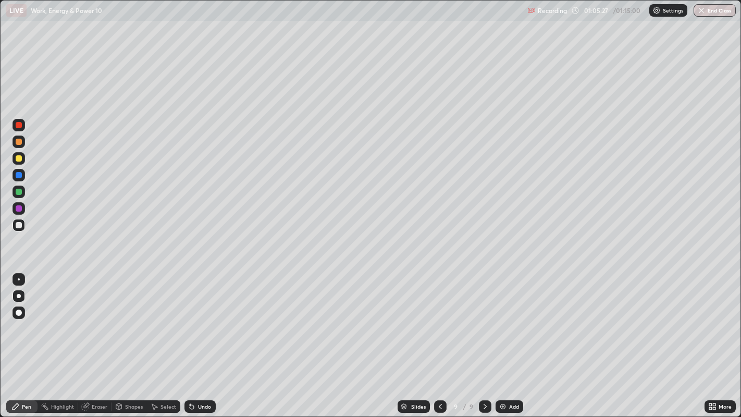
click at [0, 270] on div "Setting up your live class" at bounding box center [370, 208] width 741 height 417
click at [163, 373] on div "Select" at bounding box center [169, 406] width 16 height 5
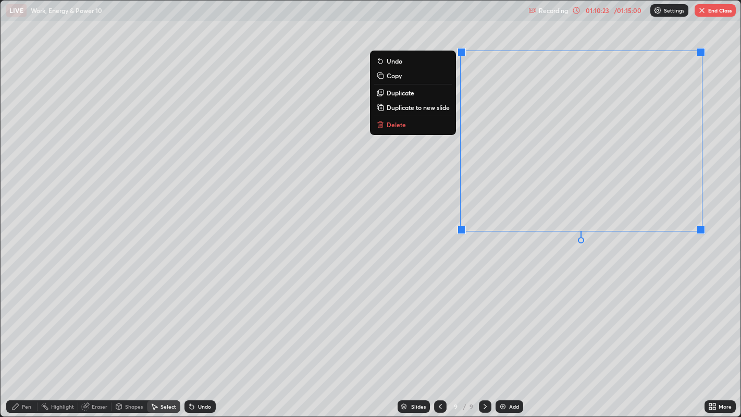
click at [203, 373] on div "Undo" at bounding box center [204, 406] width 13 height 5
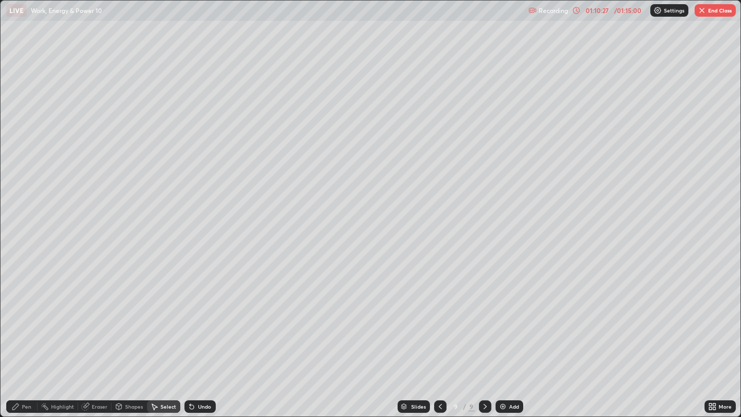
click at [168, 373] on div "Select" at bounding box center [169, 406] width 16 height 5
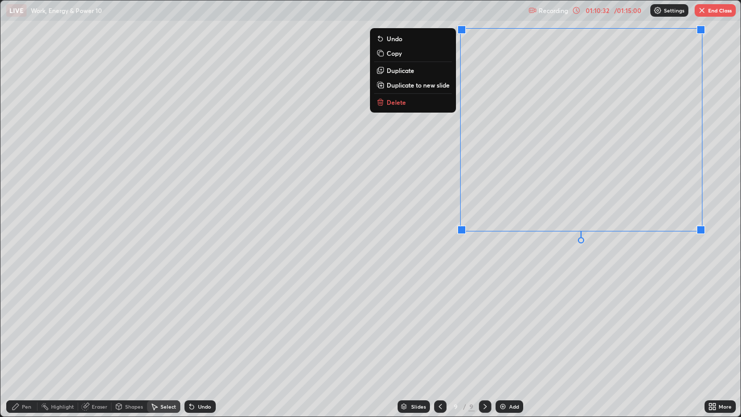
click at [427, 87] on p "Duplicate to new slide" at bounding box center [418, 85] width 63 height 8
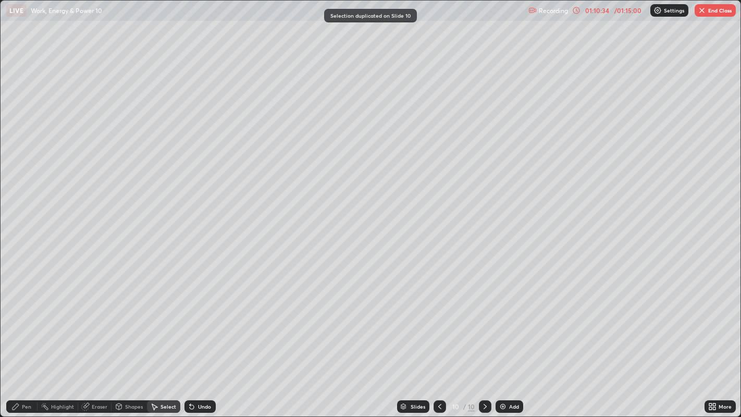
click at [27, 373] on div "Pen" at bounding box center [26, 406] width 9 height 5
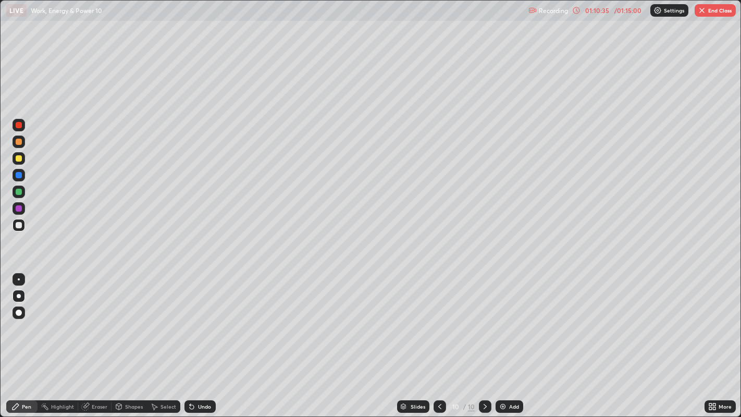
click at [16, 228] on div at bounding box center [19, 225] width 13 height 13
click at [204, 373] on div "Undo" at bounding box center [204, 406] width 13 height 5
click at [201, 373] on div "Undo" at bounding box center [204, 406] width 13 height 5
click at [18, 174] on div at bounding box center [19, 175] width 6 height 6
click at [16, 228] on div at bounding box center [19, 225] width 6 height 6
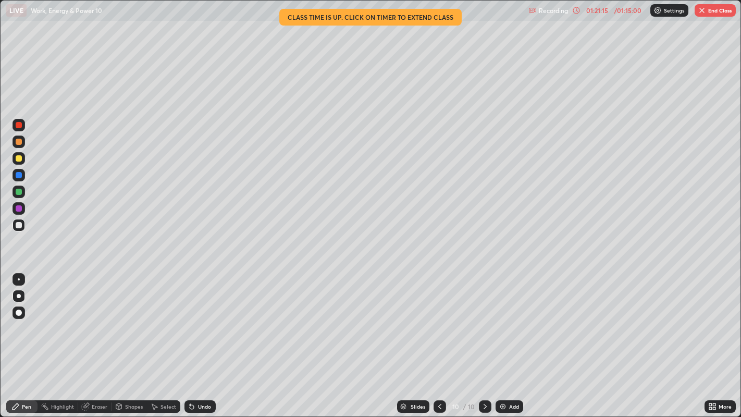
click at [712, 6] on button "End Class" at bounding box center [715, 10] width 41 height 13
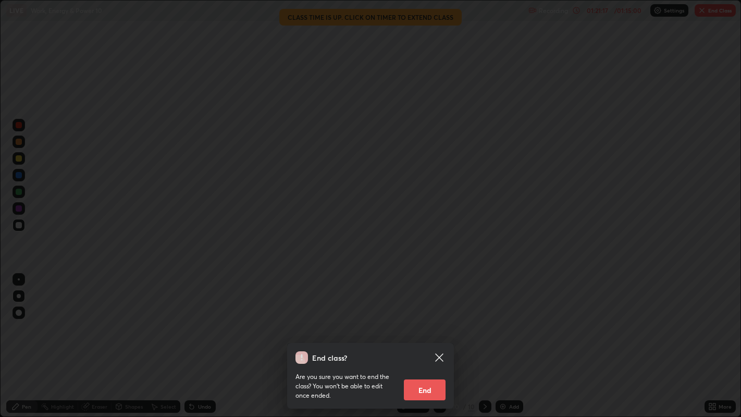
click at [431, 373] on button "End" at bounding box center [425, 389] width 42 height 21
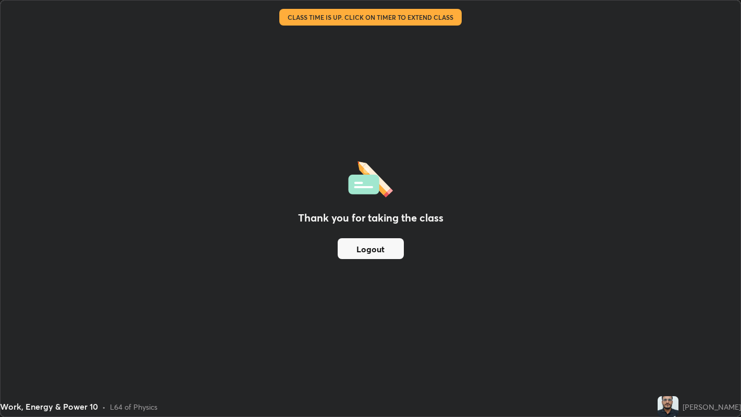
click at [104, 357] on div "Thank you for taking the class Logout" at bounding box center [371, 209] width 740 height 416
click at [679, 373] on img at bounding box center [668, 406] width 21 height 21
click at [710, 373] on div "[PERSON_NAME]" at bounding box center [712, 406] width 58 height 11
click at [389, 249] on button "Logout" at bounding box center [371, 248] width 66 height 21
click at [377, 243] on button "Logout" at bounding box center [371, 248] width 66 height 21
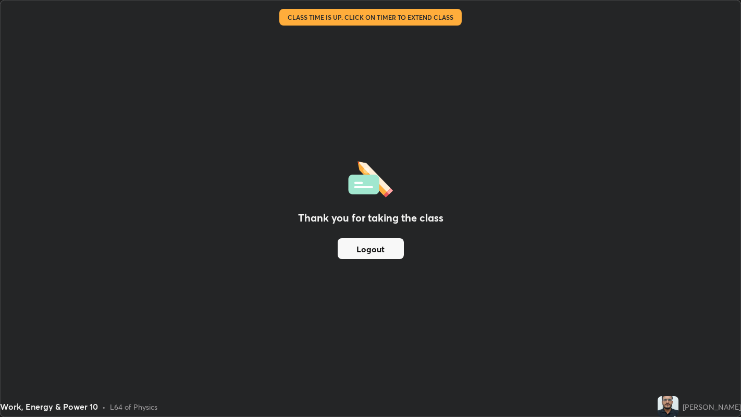
click at [372, 246] on button "Logout" at bounding box center [371, 248] width 66 height 21
click at [370, 251] on button "Logout" at bounding box center [371, 248] width 66 height 21
click at [374, 259] on button "Logout" at bounding box center [371, 248] width 66 height 21
click at [434, 251] on div "Thank you for taking the class Logout" at bounding box center [371, 209] width 740 height 416
click at [377, 253] on button "Logout" at bounding box center [371, 248] width 66 height 21
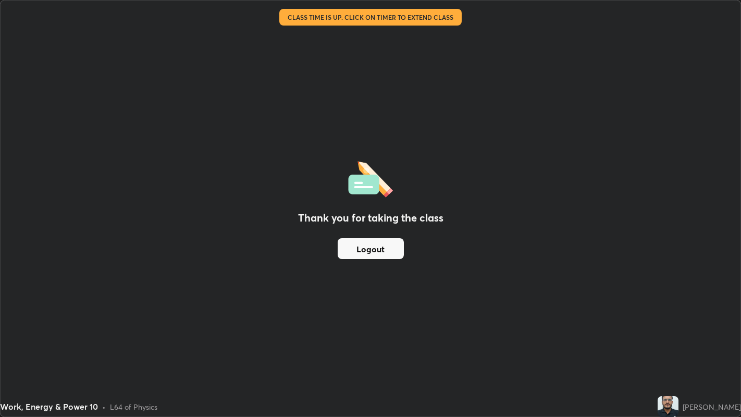
click at [589, 271] on div "Thank you for taking the class Logout" at bounding box center [371, 209] width 740 height 416
click at [366, 249] on button "Logout" at bounding box center [371, 248] width 66 height 21
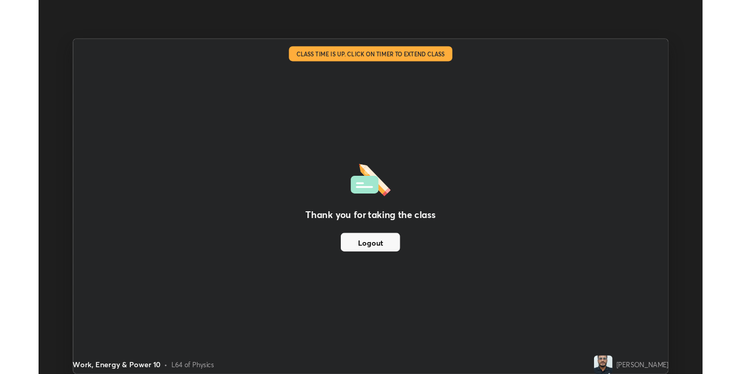
scroll to position [51755, 51387]
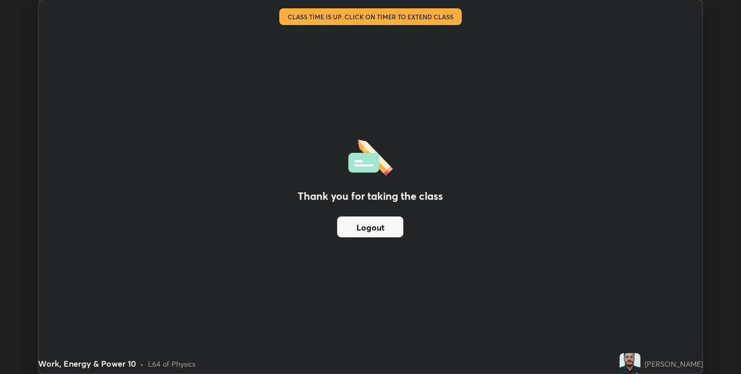
click at [375, 219] on button "Logout" at bounding box center [370, 226] width 66 height 21
click at [383, 225] on button "Logout" at bounding box center [370, 226] width 66 height 21
click at [382, 225] on button "Logout" at bounding box center [370, 226] width 66 height 21
click at [378, 225] on button "Logout" at bounding box center [370, 226] width 66 height 21
click at [377, 231] on button "Logout" at bounding box center [370, 226] width 66 height 21
